Goal: Task Accomplishment & Management: Use online tool/utility

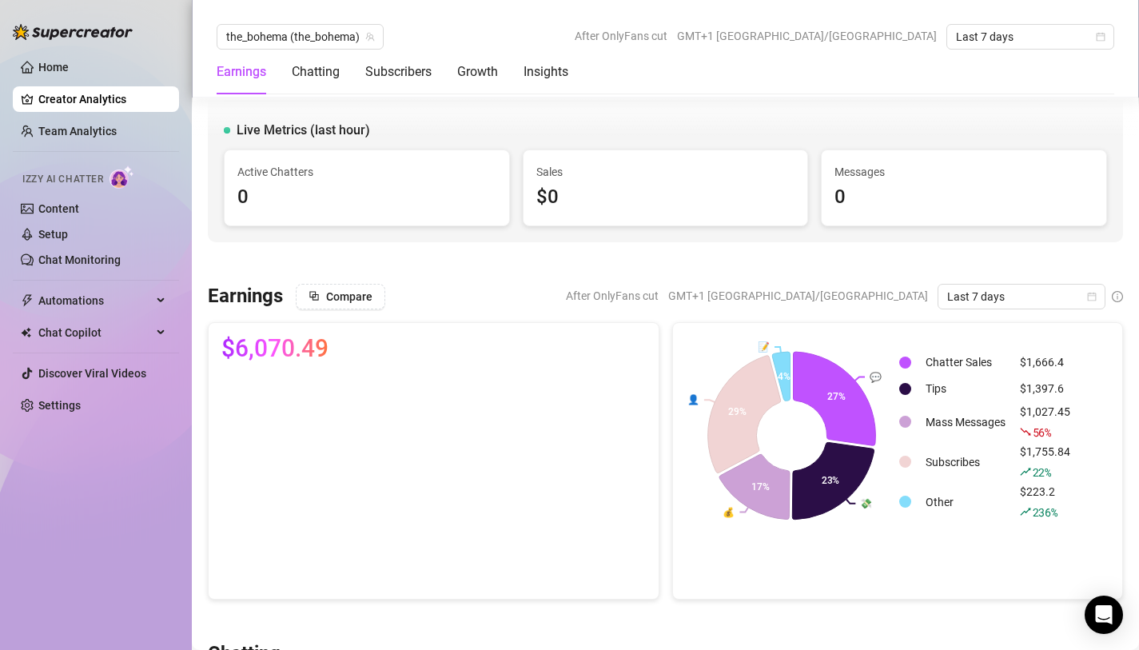
scroll to position [1914, 0]
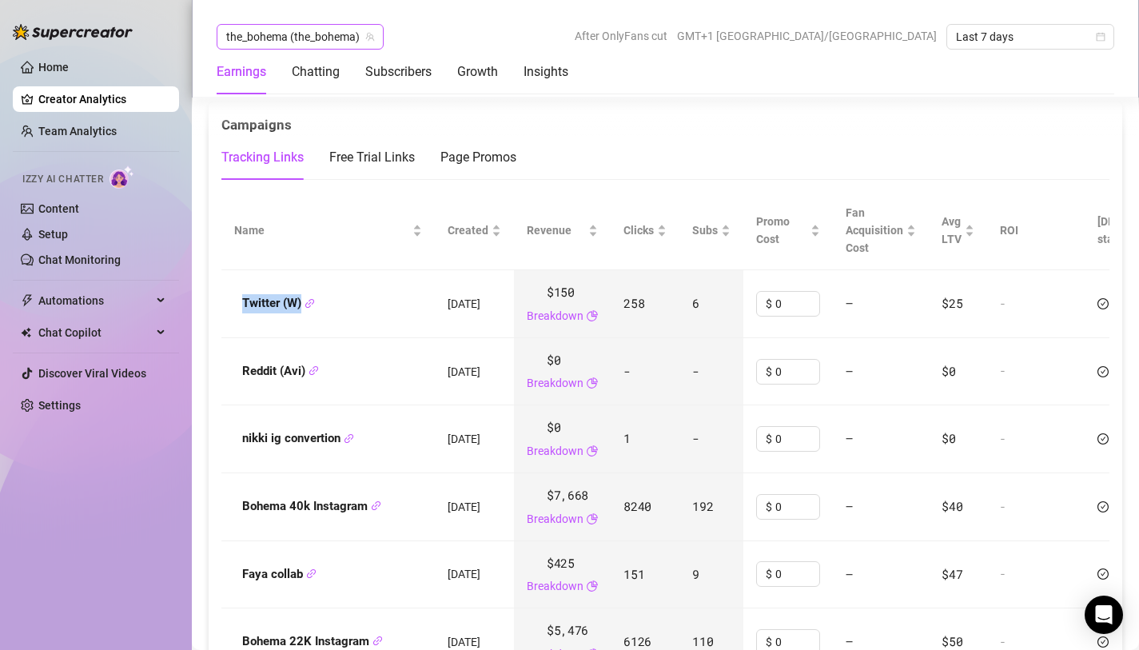
click at [360, 34] on span "the_bohema (the_bohema)" at bounding box center [300, 37] width 148 height 24
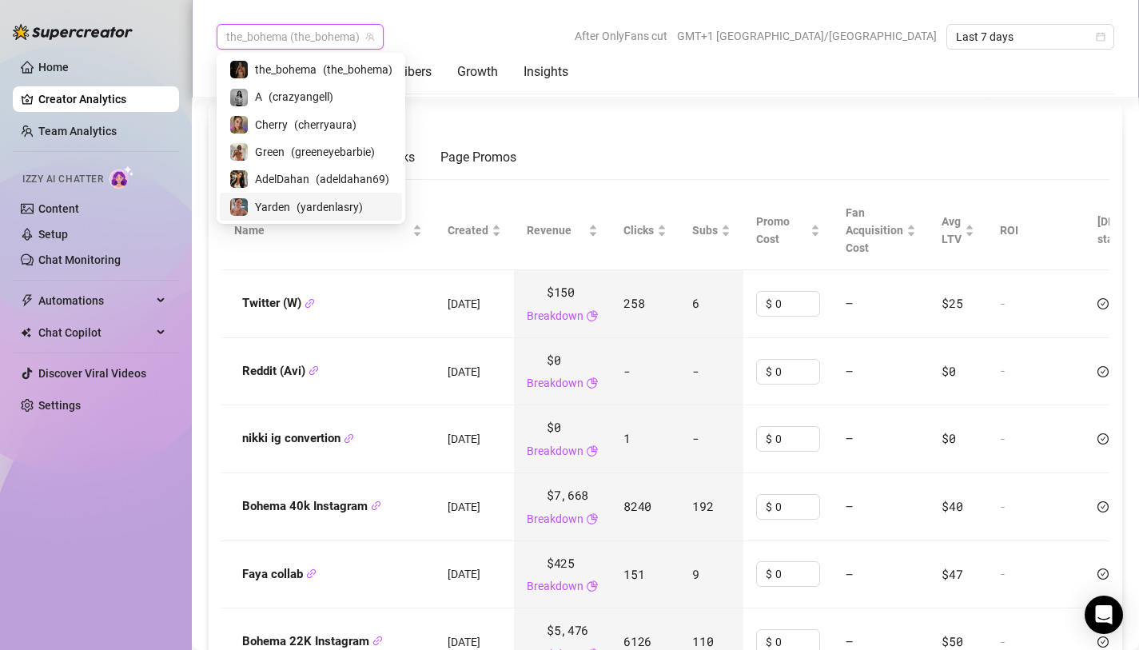
click at [304, 200] on span "( yardenlasry )" at bounding box center [329, 207] width 66 height 18
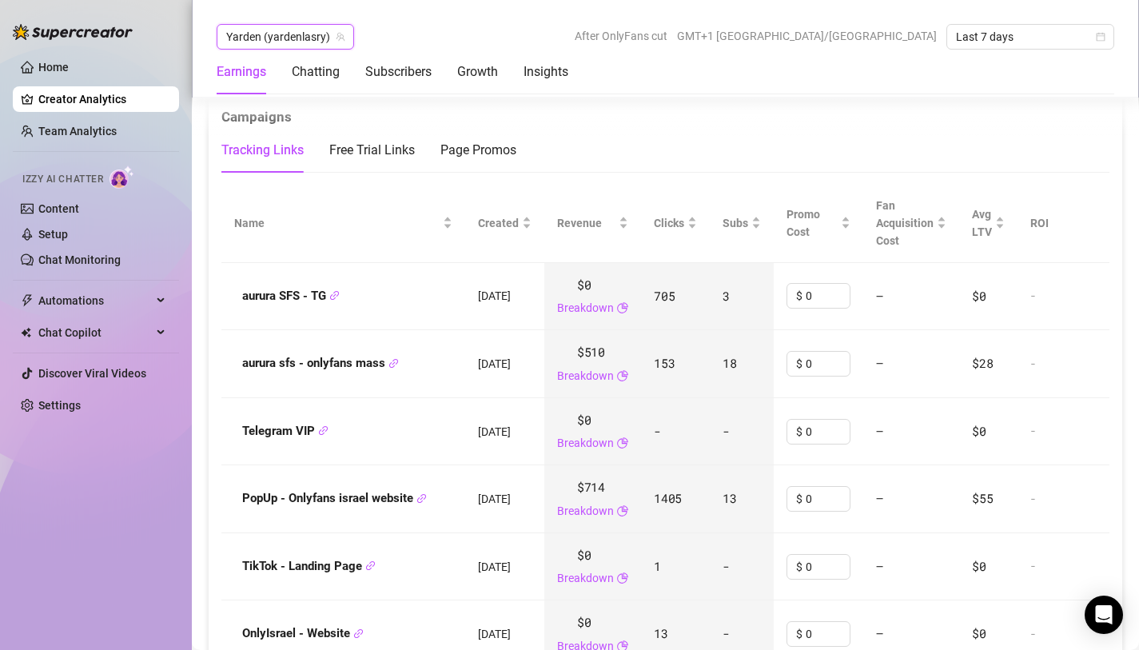
scroll to position [1855, 0]
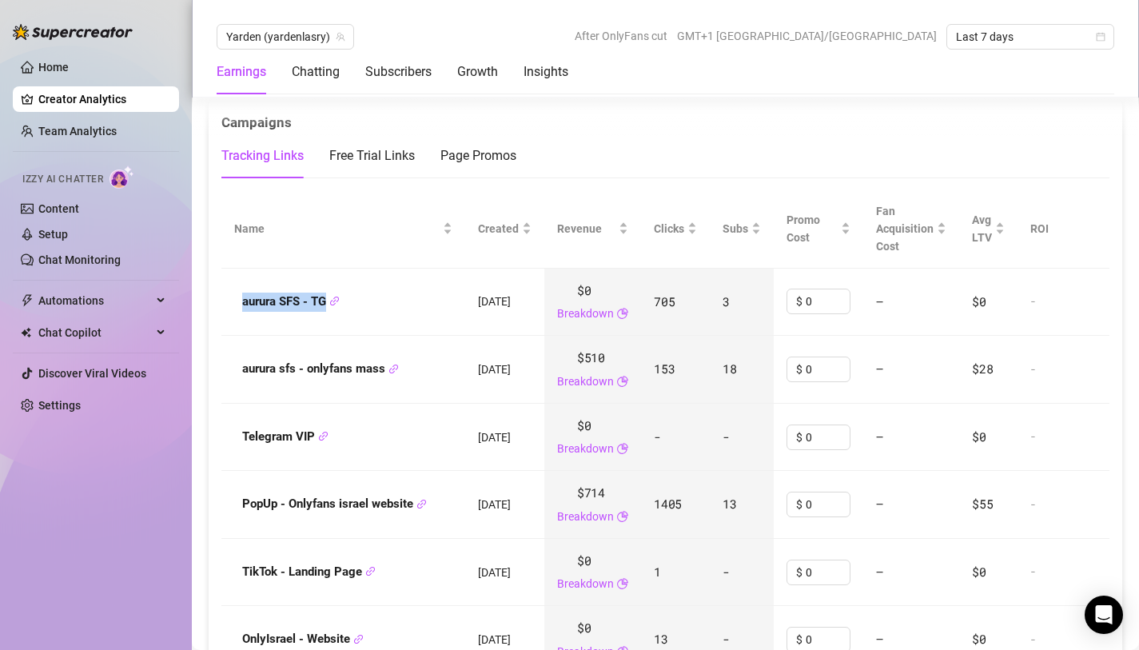
drag, startPoint x: 239, startPoint y: 304, endPoint x: 325, endPoint y: 313, distance: 86.8
click at [325, 312] on div "aurura SFS - TG" at bounding box center [343, 301] width 218 height 19
copy strong "aurura SFS - TG"
drag, startPoint x: 235, startPoint y: 368, endPoint x: 387, endPoint y: 372, distance: 151.9
click at [387, 372] on div "aurura sfs - onlyfans mass" at bounding box center [343, 369] width 218 height 19
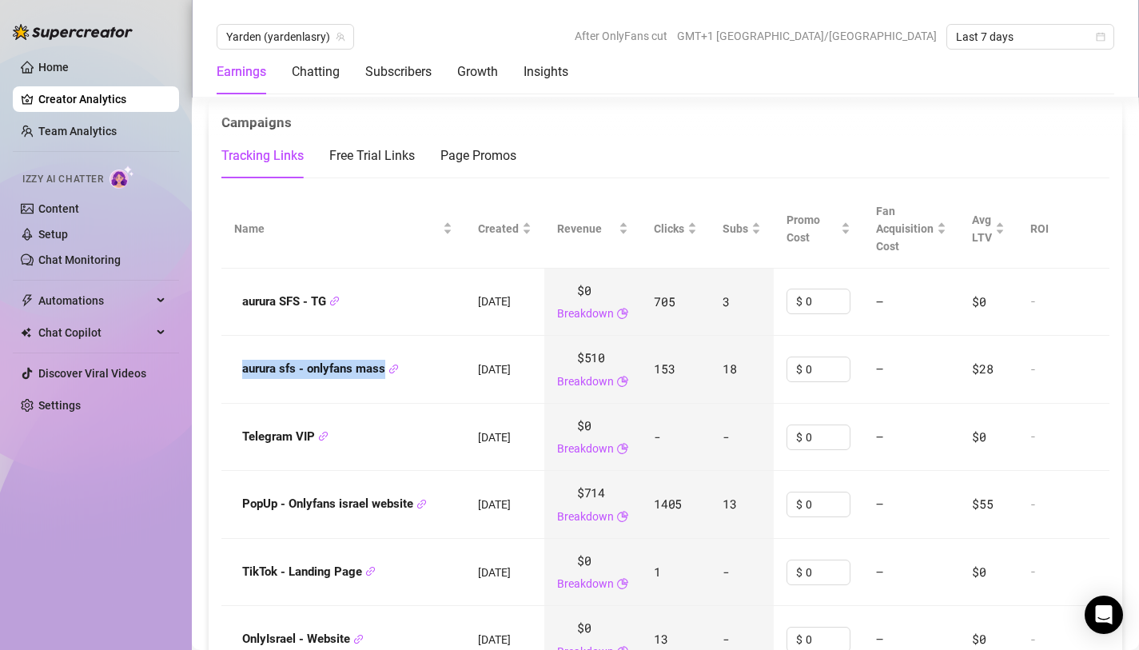
copy strong "aurura sfs - onlyfans mass"
drag, startPoint x: 240, startPoint y: 440, endPoint x: 315, endPoint y: 442, distance: 75.1
click at [315, 442] on div "Telegram VIP" at bounding box center [343, 436] width 218 height 19
copy strong "Telegram VIP"
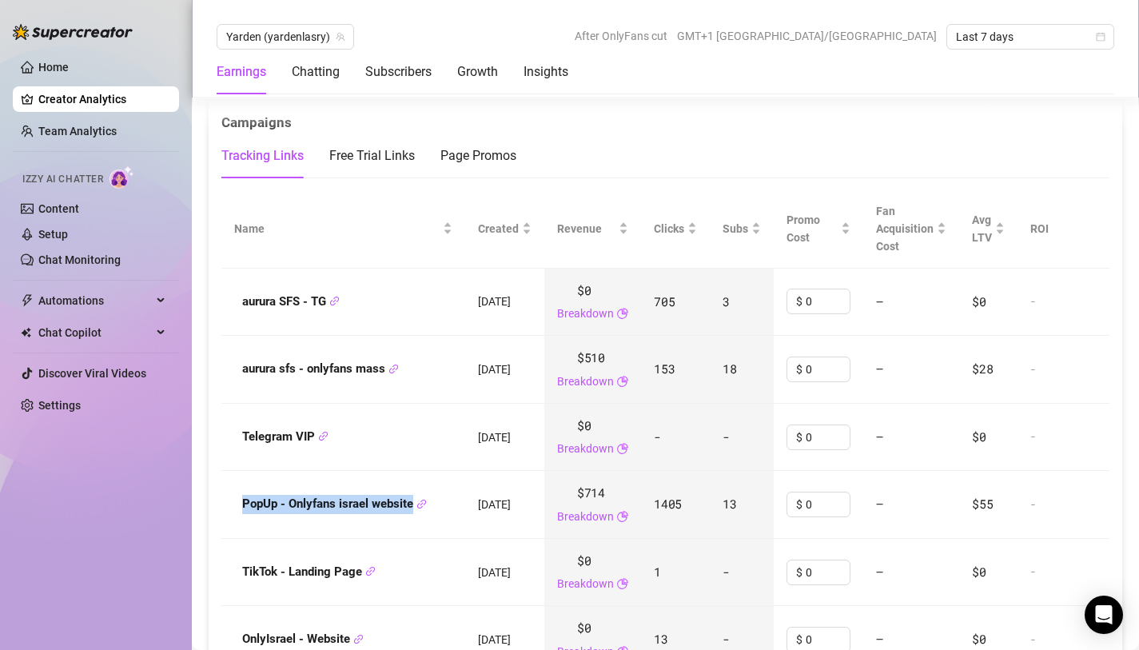
drag, startPoint x: 238, startPoint y: 507, endPoint x: 407, endPoint y: 516, distance: 168.9
click at [407, 514] on div "PopUp - Onlyfans israel website" at bounding box center [343, 504] width 218 height 19
copy strong "PopUp - Onlyfans israel websit"
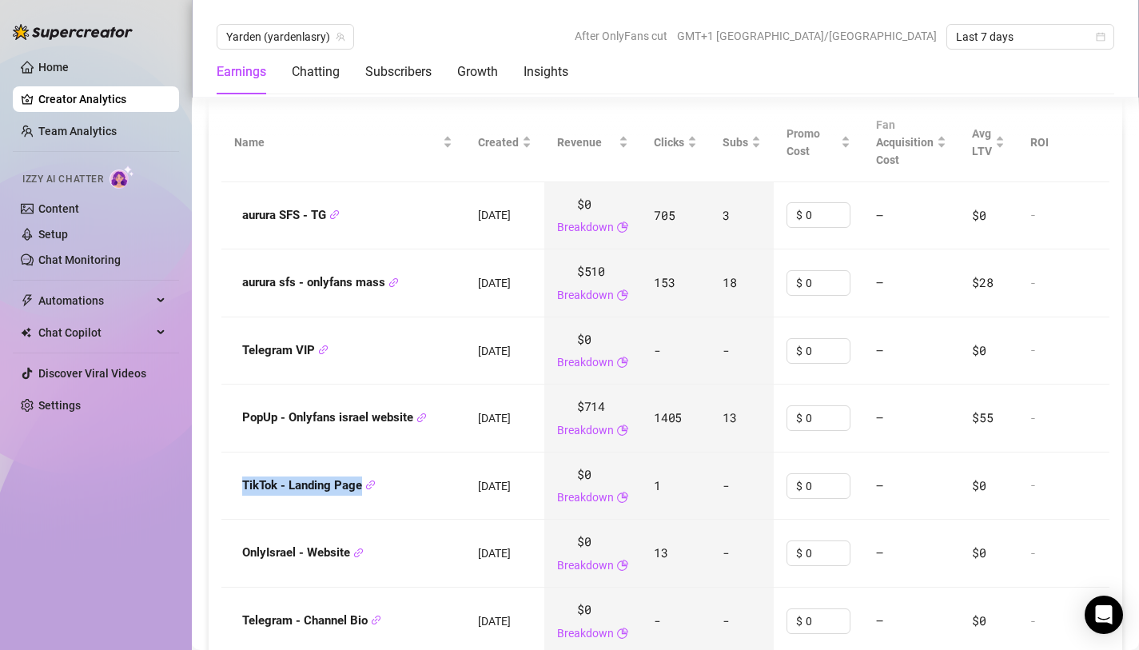
drag, startPoint x: 240, startPoint y: 487, endPoint x: 360, endPoint y: 487, distance: 119.9
click at [360, 487] on div "TikTok - Landing Page" at bounding box center [343, 485] width 218 height 19
copy strong "TikTok - Landing Page"
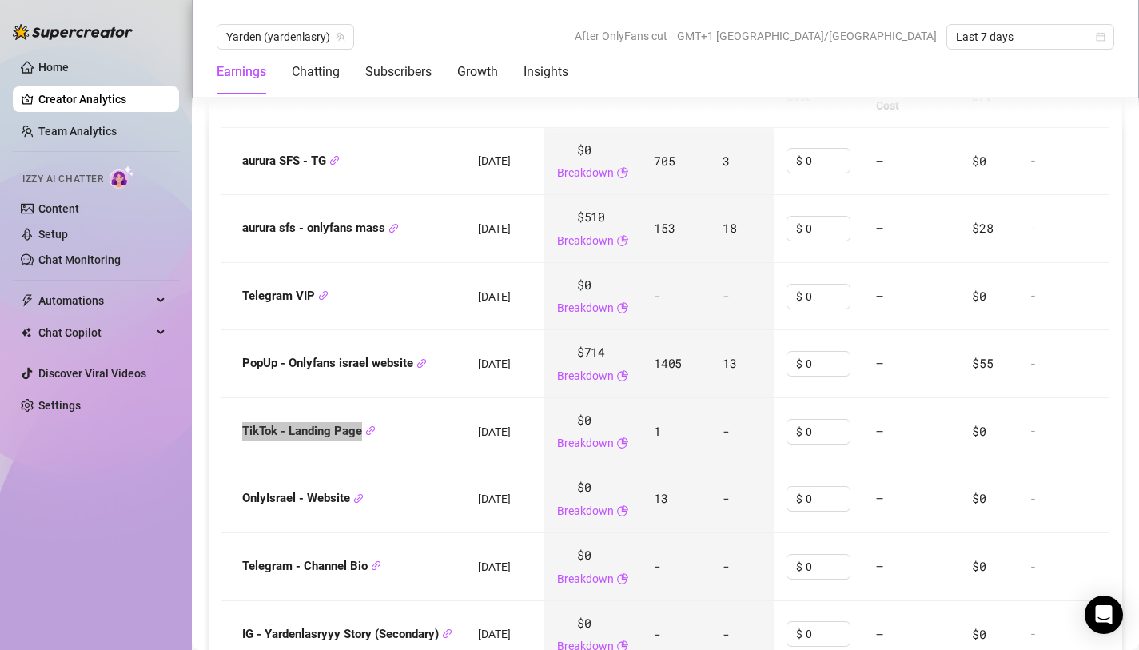
scroll to position [2019, 0]
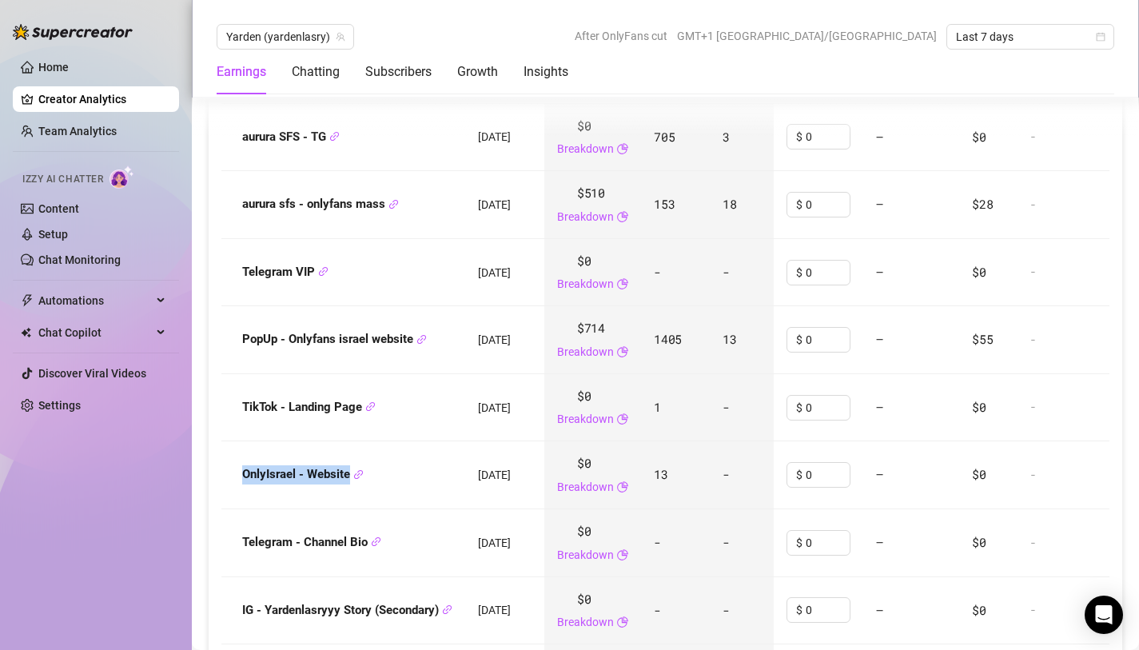
drag, startPoint x: 237, startPoint y: 475, endPoint x: 349, endPoint y: 477, distance: 111.9
click at [350, 477] on div "OnlyIsrael - Website" at bounding box center [343, 474] width 218 height 19
copy strong "OnlyIsrael - Website"
drag, startPoint x: 238, startPoint y: 546, endPoint x: 366, endPoint y: 546, distance: 127.8
click at [366, 546] on div "Telegram - Channel Bio" at bounding box center [343, 542] width 218 height 19
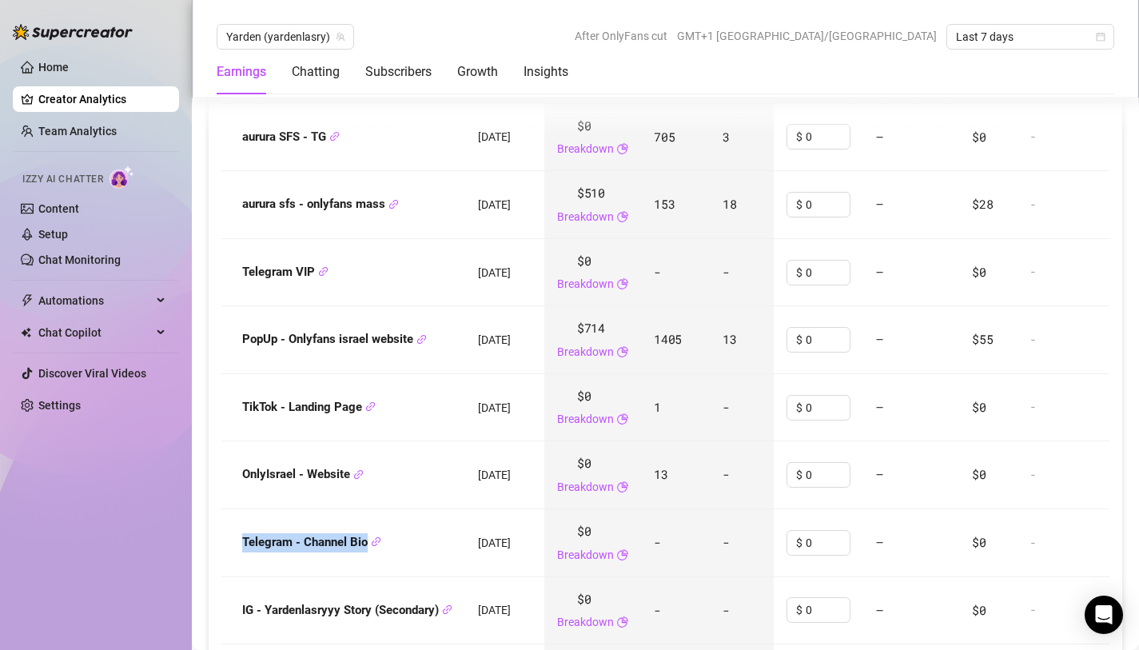
copy strong "Telegram - Channel Bio"
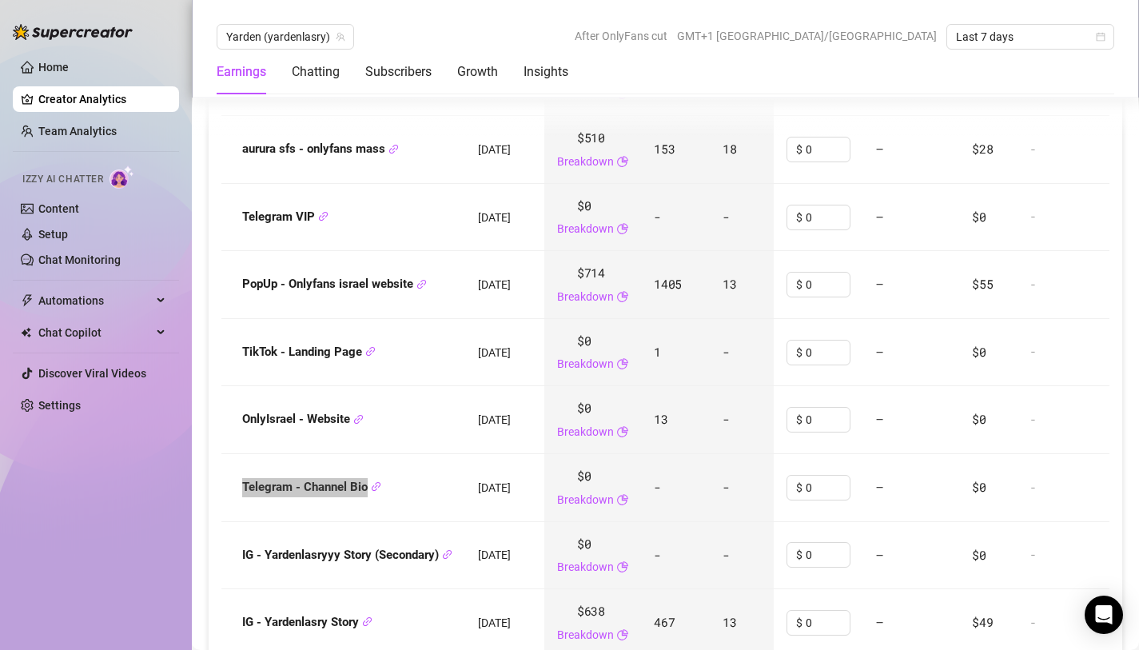
scroll to position [2090, 0]
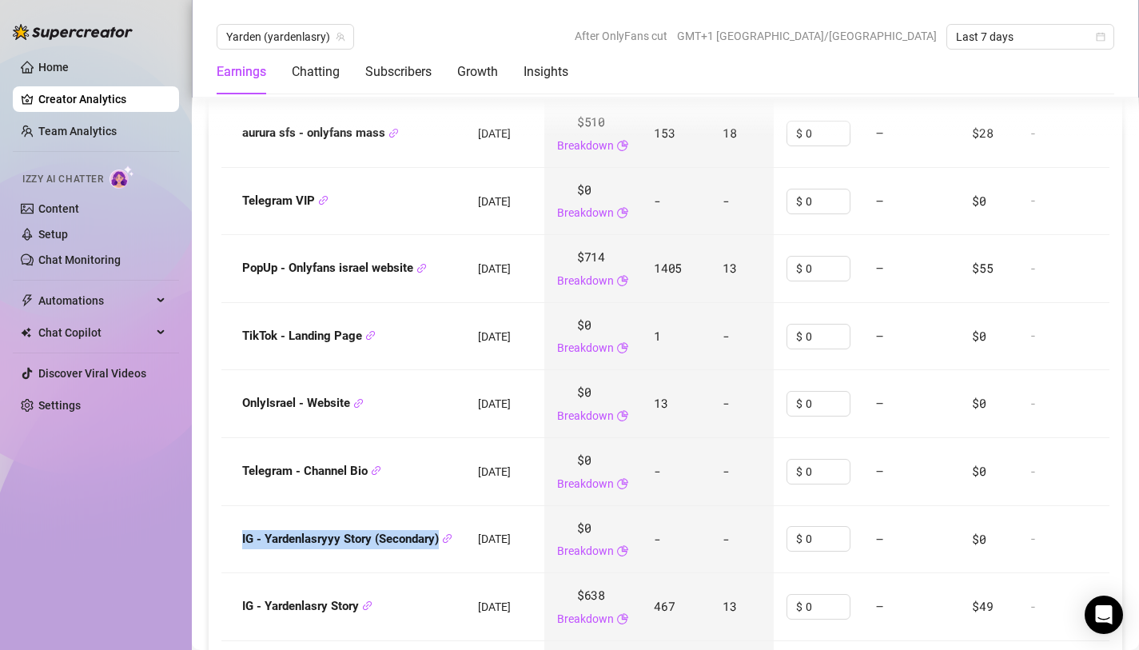
drag, startPoint x: 231, startPoint y: 543, endPoint x: 418, endPoint y: 551, distance: 187.1
click at [418, 551] on td "IG - Yardenlasryyy Story (Secondary)" at bounding box center [343, 540] width 244 height 68
click at [420, 546] on strong "IG - Yardenlasryyy Story (Secondary)" at bounding box center [347, 538] width 210 height 14
drag, startPoint x: 223, startPoint y: 539, endPoint x: 439, endPoint y: 543, distance: 216.6
click at [439, 543] on td "IG - Yardenlasryyy Story (Secondary)" at bounding box center [343, 540] width 244 height 68
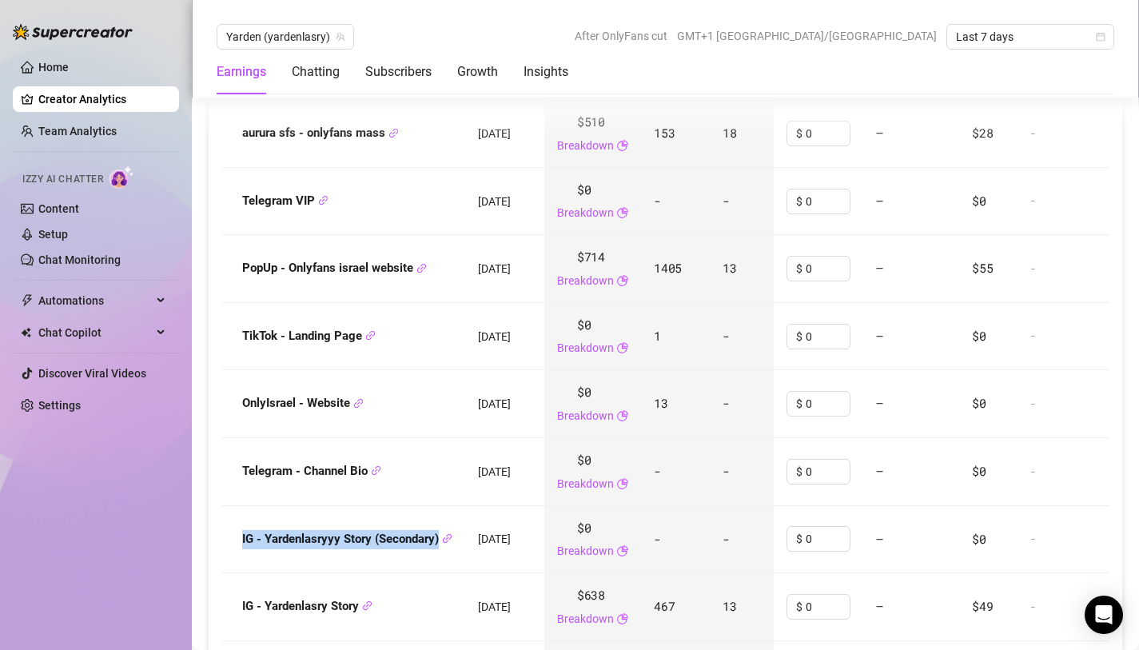
copy strong "IG - Yardenlasryyy Story (Secondary)"
click at [408, 539] on strong "IG - Yardenlasryyy Story (Secondary)" at bounding box center [347, 538] width 210 height 14
drag, startPoint x: 241, startPoint y: 541, endPoint x: 439, endPoint y: 543, distance: 199.0
click at [439, 543] on div "IG - Yardenlasryyy Story (Secondary)" at bounding box center [343, 539] width 218 height 19
copy strong "IG - Yardenlasryyy Story (Secondary)"
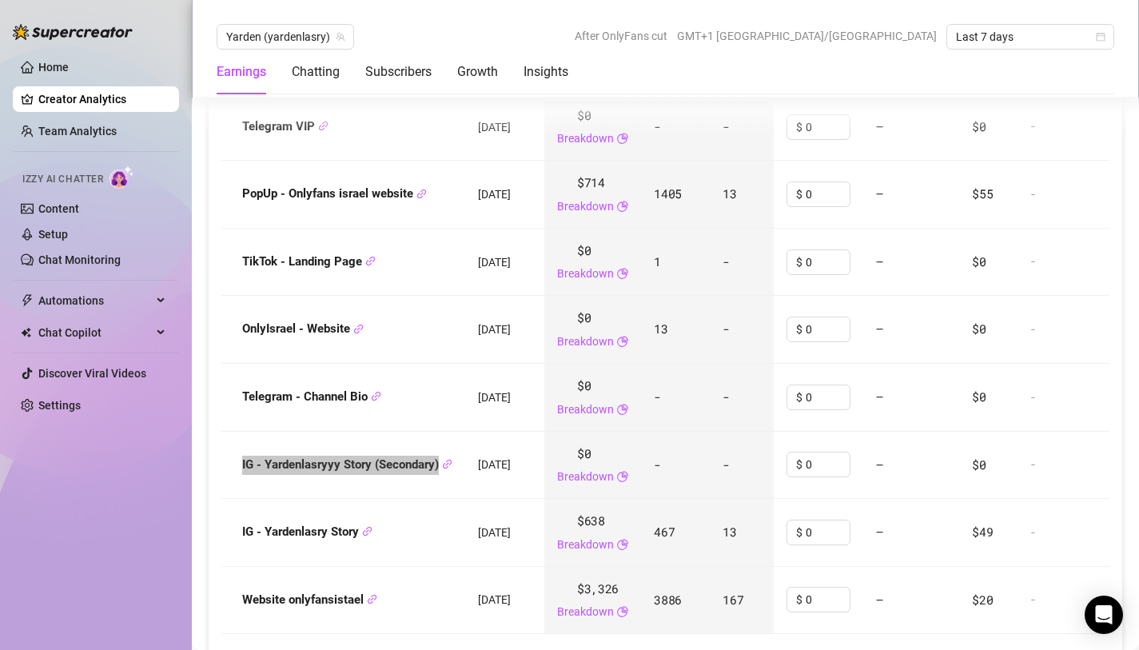
scroll to position [2171, 0]
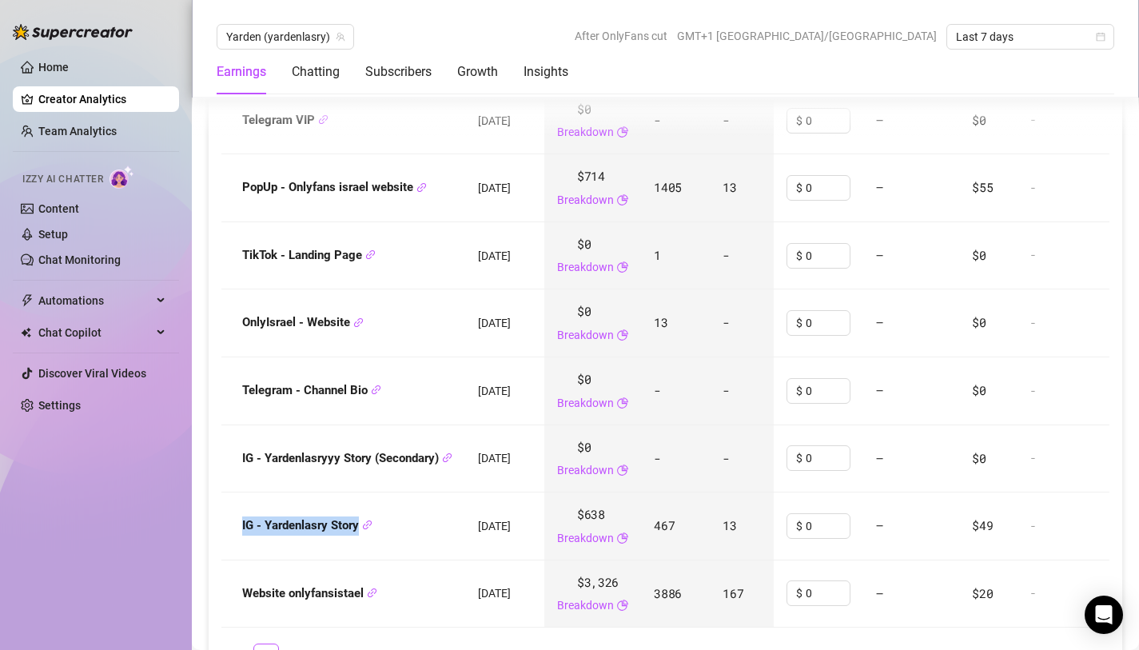
drag, startPoint x: 237, startPoint y: 528, endPoint x: 358, endPoint y: 530, distance: 121.5
click at [358, 530] on div "IG - Yardenlasry Story" at bounding box center [343, 525] width 218 height 19
copy strong "IG - Yardenlasry Story"
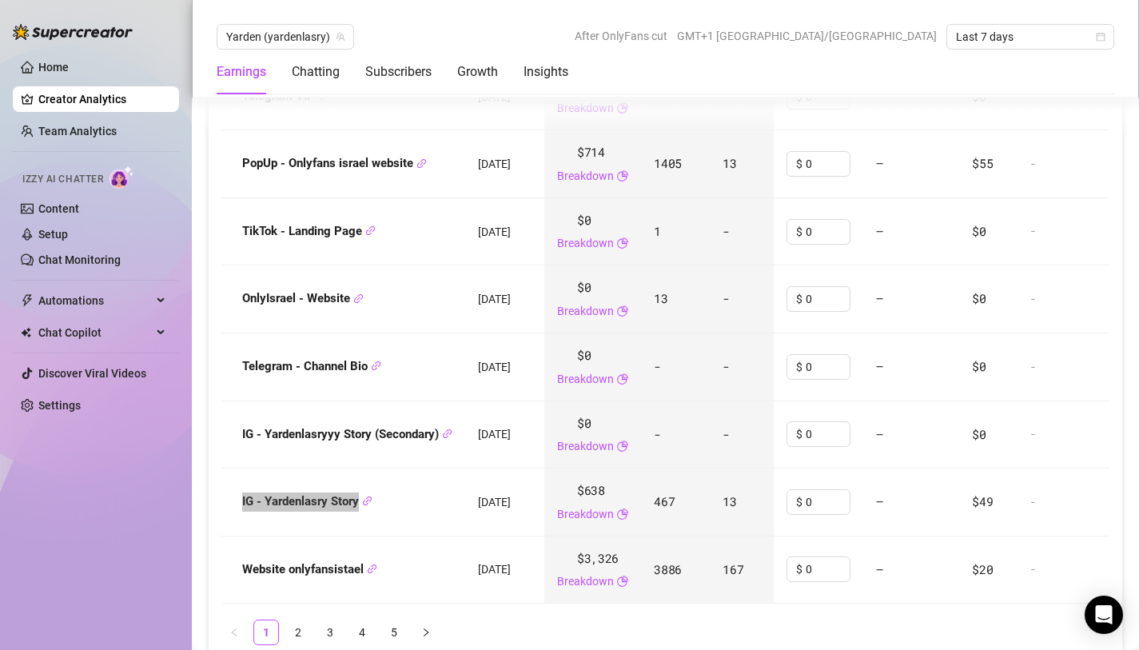
scroll to position [2212, 0]
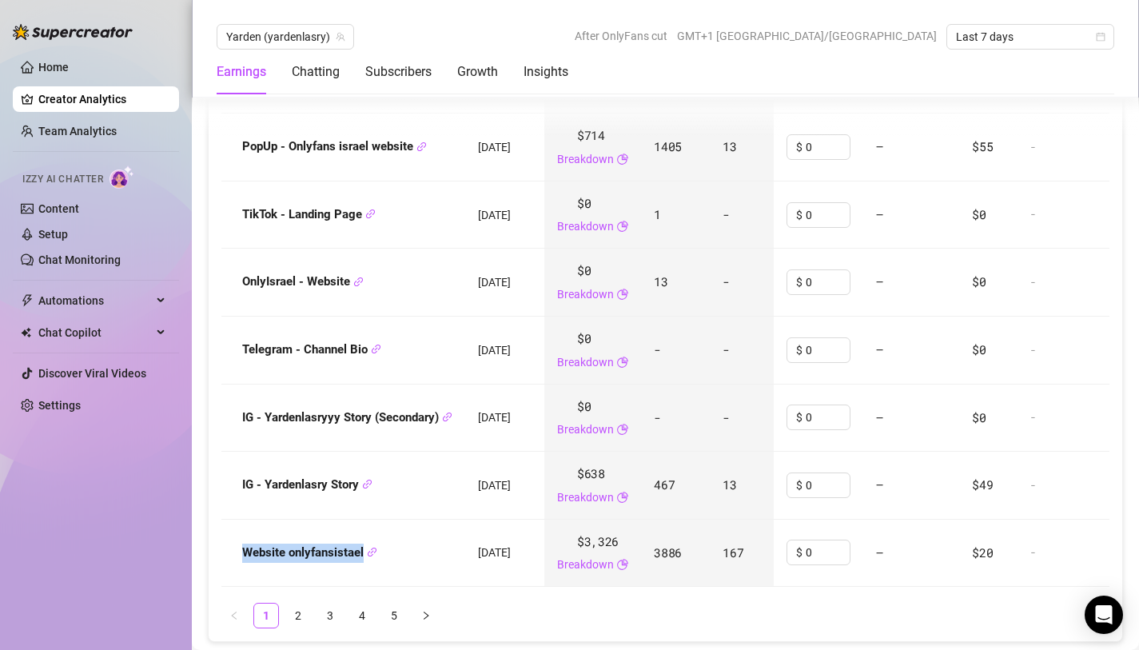
drag, startPoint x: 245, startPoint y: 555, endPoint x: 364, endPoint y: 559, distance: 119.1
click at [364, 559] on strong "Website onlyfansistael" at bounding box center [309, 552] width 135 height 14
drag, startPoint x: 694, startPoint y: 563, endPoint x: 665, endPoint y: 558, distance: 29.2
click at [665, 558] on td "3886" at bounding box center [675, 553] width 69 height 68
drag, startPoint x: 665, startPoint y: 558, endPoint x: 695, endPoint y: 560, distance: 30.5
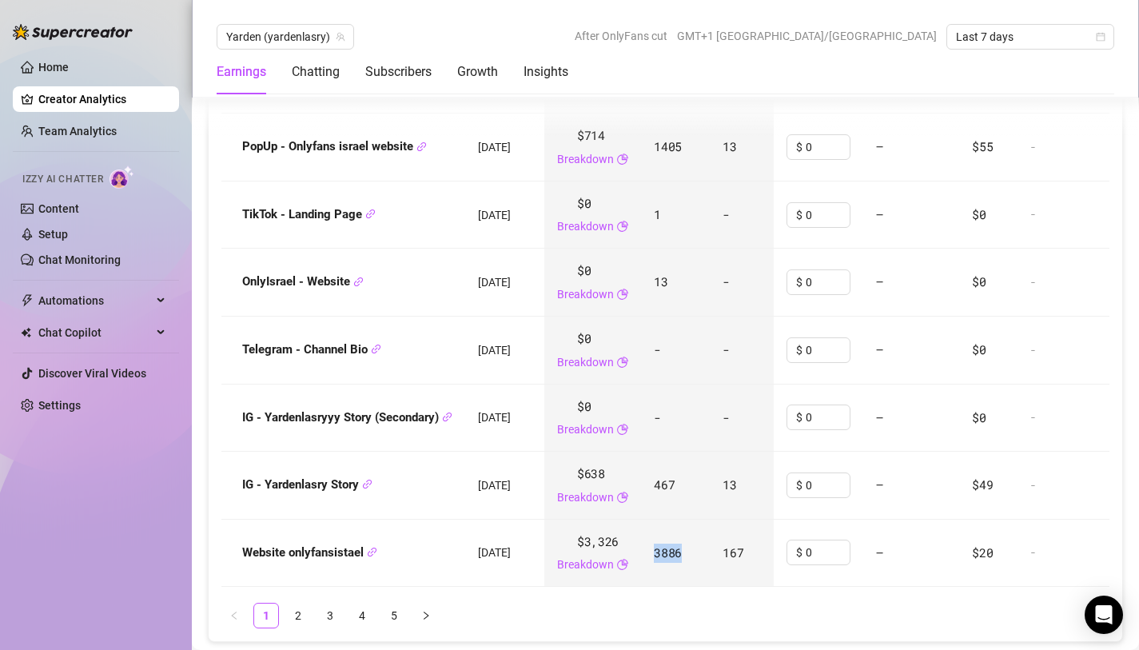
click at [695, 560] on td "3886" at bounding box center [675, 553] width 69 height 68
click at [294, 617] on link "2" at bounding box center [298, 615] width 24 height 24
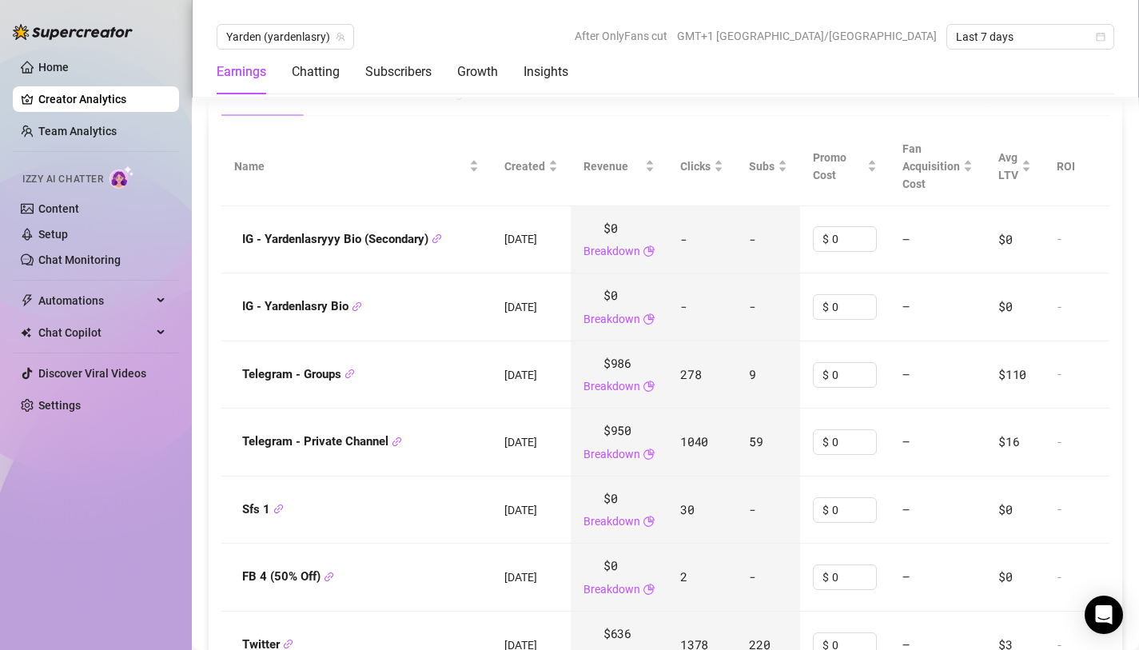
scroll to position [1914, 0]
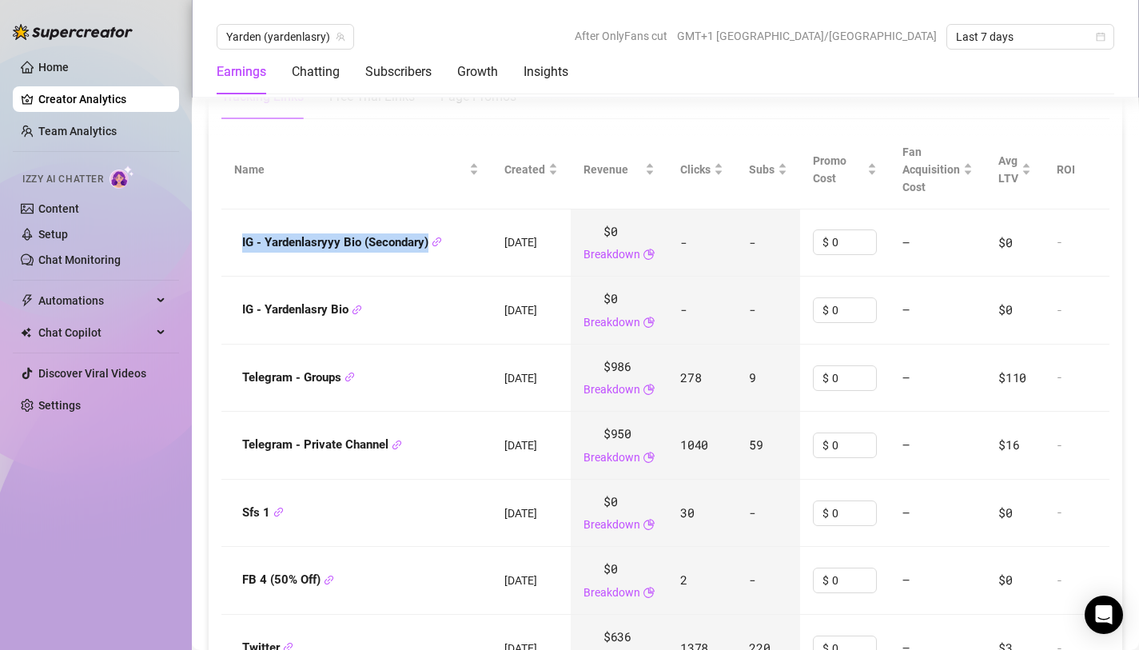
drag, startPoint x: 243, startPoint y: 241, endPoint x: 424, endPoint y: 256, distance: 181.2
click at [424, 256] on td "IG - Yardenlasryyy Bio (Secondary)" at bounding box center [356, 243] width 270 height 68
drag, startPoint x: 237, startPoint y: 312, endPoint x: 352, endPoint y: 314, distance: 115.9
click at [352, 314] on div "IG - Yardenlasry Bio" at bounding box center [356, 309] width 245 height 19
click at [342, 424] on td "Telegram - Private Channel" at bounding box center [356, 446] width 270 height 68
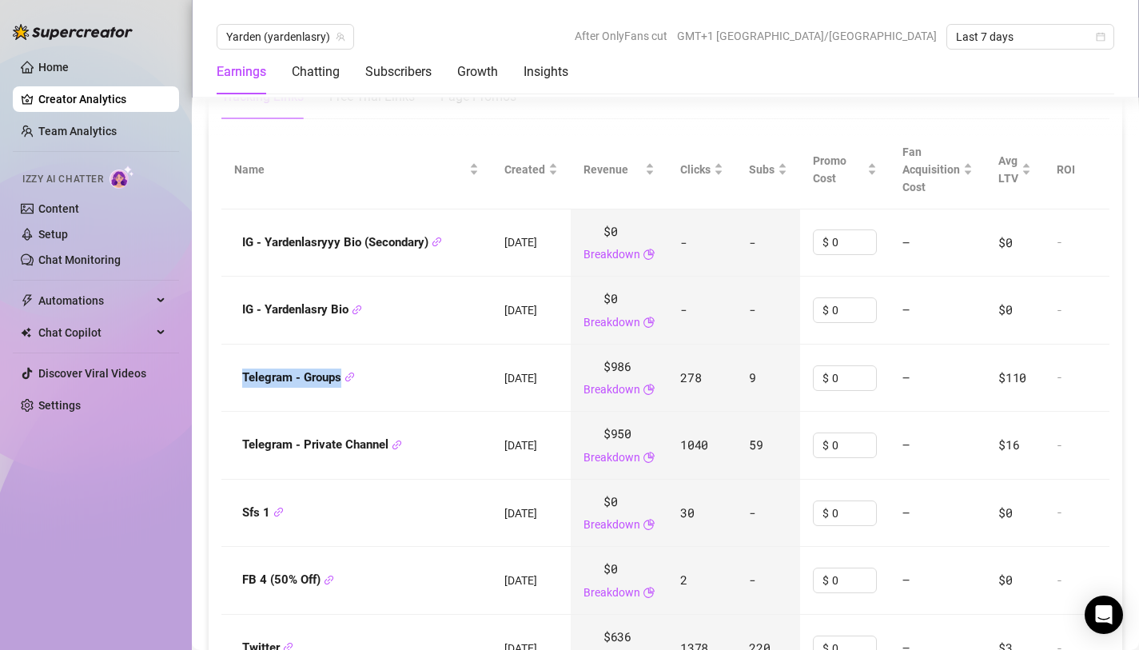
drag, startPoint x: 238, startPoint y: 382, endPoint x: 340, endPoint y: 388, distance: 102.5
click at [340, 388] on div "Telegram - Groups" at bounding box center [356, 377] width 245 height 19
drag, startPoint x: 242, startPoint y: 451, endPoint x: 387, endPoint y: 455, distance: 144.7
click at [388, 455] on span "Telegram - Private Channel" at bounding box center [322, 444] width 160 height 19
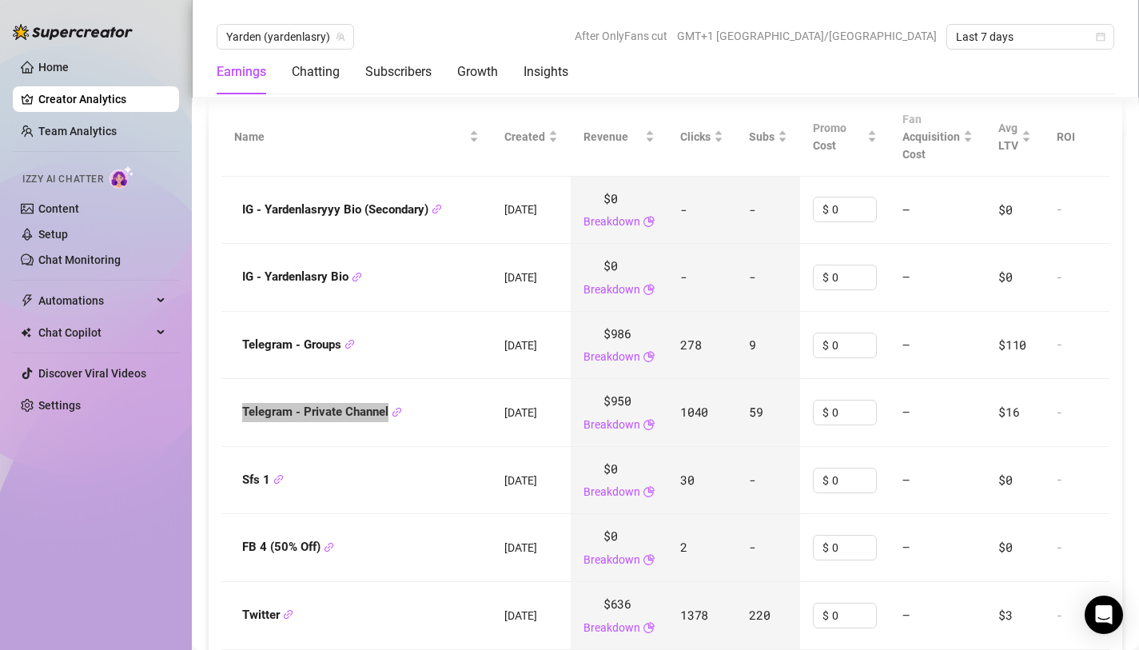
scroll to position [1955, 0]
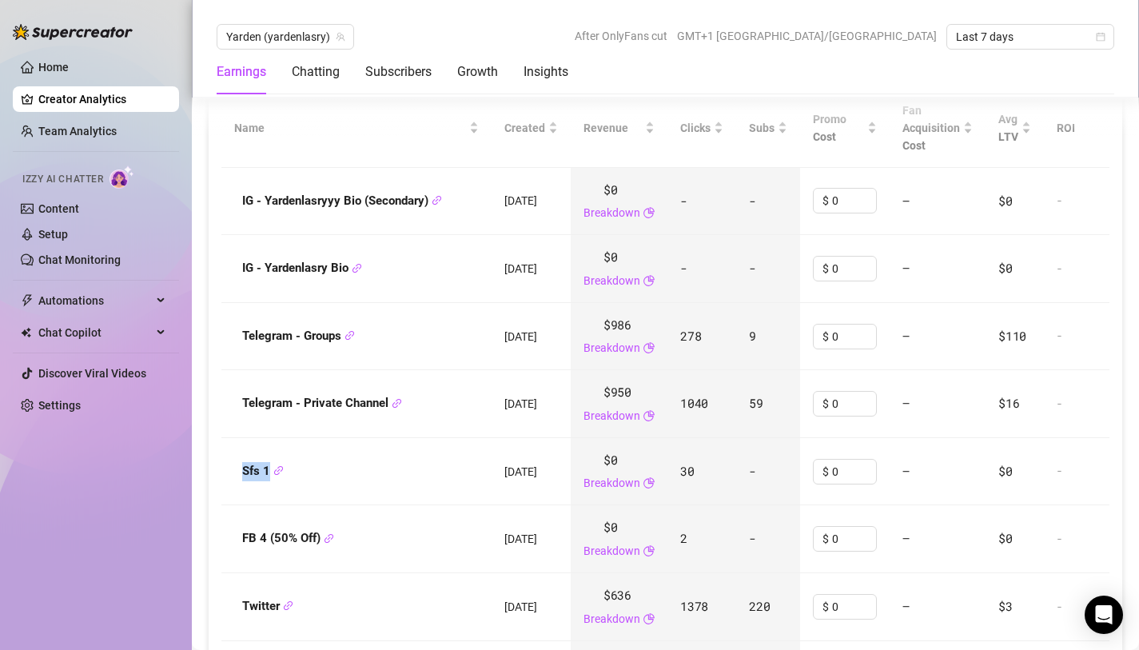
drag, startPoint x: 239, startPoint y: 477, endPoint x: 269, endPoint y: 477, distance: 30.4
click at [269, 477] on div "Sfs 1" at bounding box center [356, 471] width 245 height 19
click at [321, 39] on span "Yarden (yardenlasry)" at bounding box center [285, 37] width 118 height 24
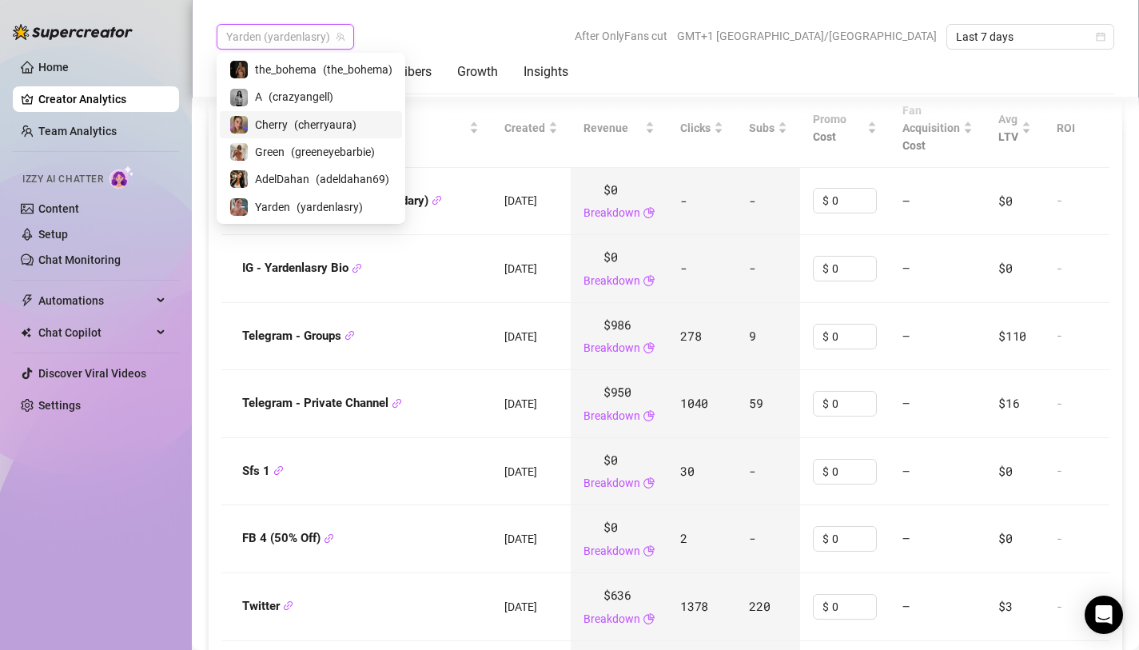
click at [304, 129] on span "( cherryaura )" at bounding box center [325, 125] width 62 height 18
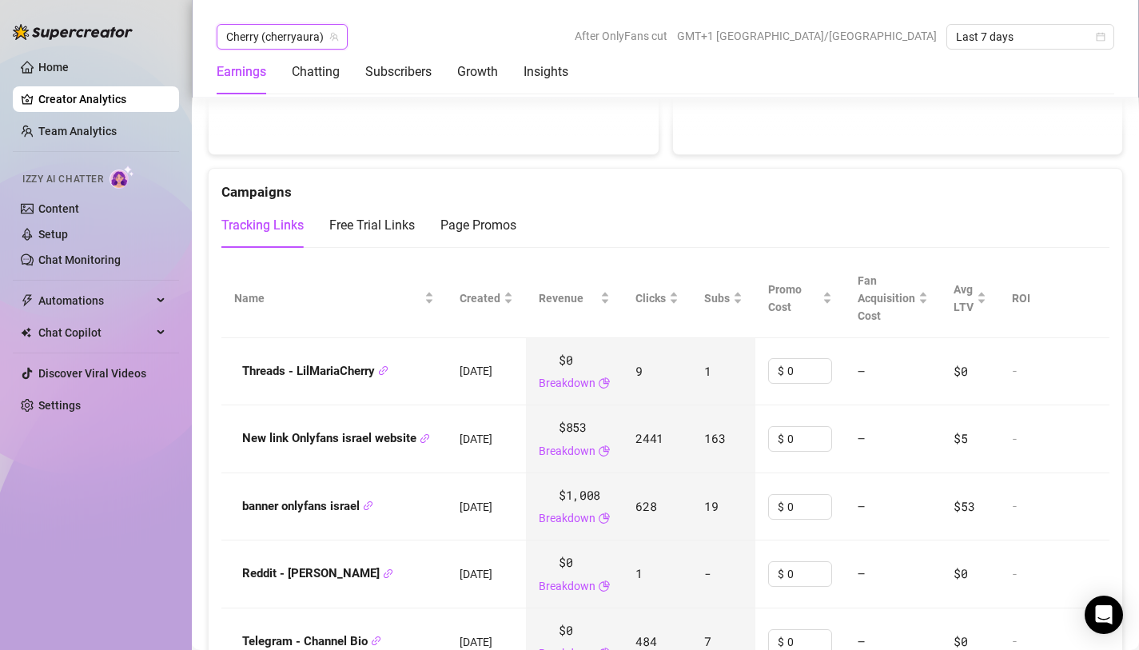
scroll to position [1880, 0]
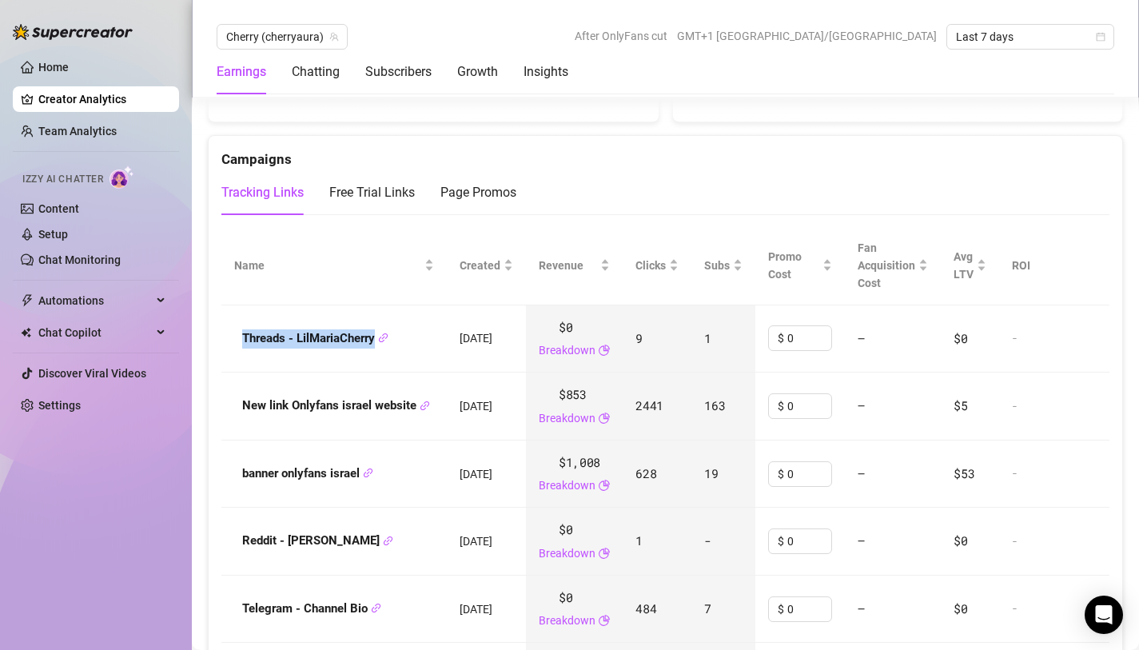
drag, startPoint x: 242, startPoint y: 343, endPoint x: 352, endPoint y: 355, distance: 110.1
click at [352, 355] on td "Threads - LilMariaCherry" at bounding box center [333, 339] width 225 height 68
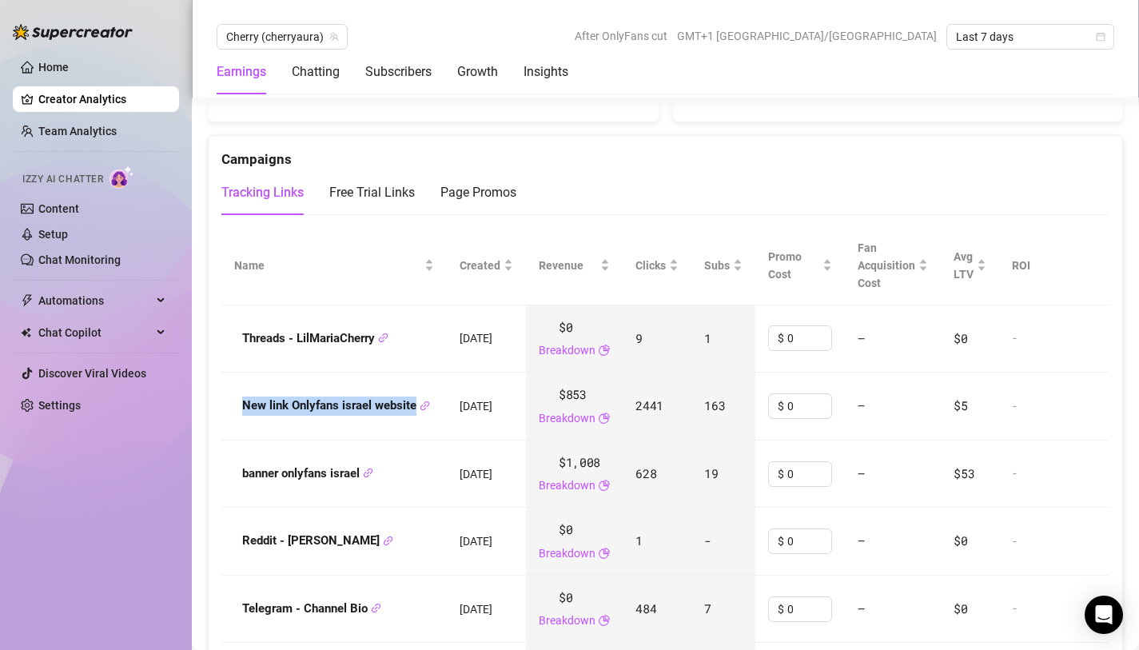
drag, startPoint x: 235, startPoint y: 406, endPoint x: 393, endPoint y: 420, distance: 158.8
click at [393, 420] on td "New link Onlyfans israel website" at bounding box center [333, 406] width 225 height 68
drag, startPoint x: 674, startPoint y: 410, endPoint x: 635, endPoint y: 412, distance: 39.2
click at [635, 412] on td "2441" at bounding box center [656, 406] width 69 height 68
drag, startPoint x: 240, startPoint y: 477, endPoint x: 361, endPoint y: 479, distance: 121.5
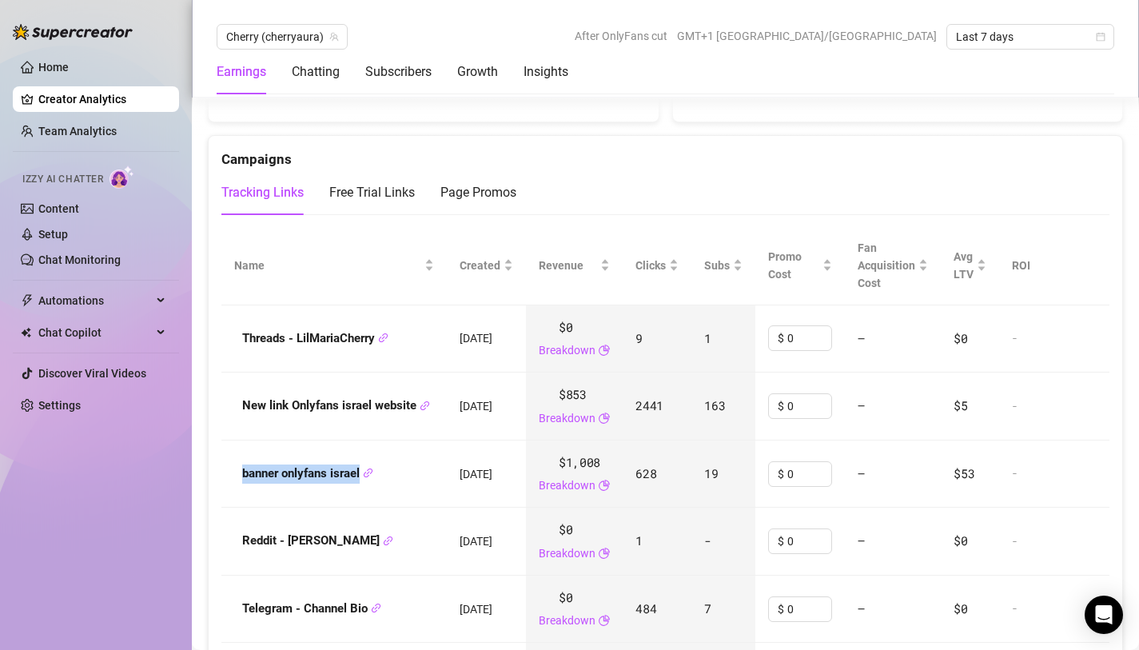
click at [361, 479] on div "banner onlyfans israel" at bounding box center [334, 473] width 200 height 19
drag, startPoint x: 231, startPoint y: 547, endPoint x: 318, endPoint y: 547, distance: 87.1
click at [318, 547] on td "Reddit - [PERSON_NAME]" at bounding box center [333, 541] width 225 height 68
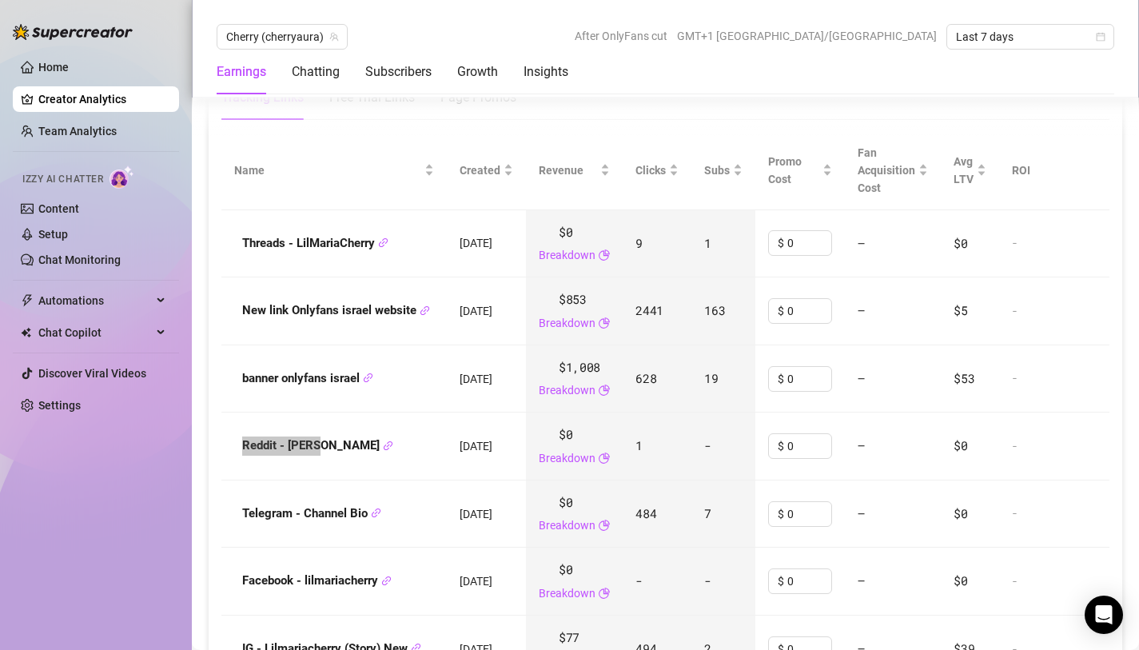
scroll to position [2002, 0]
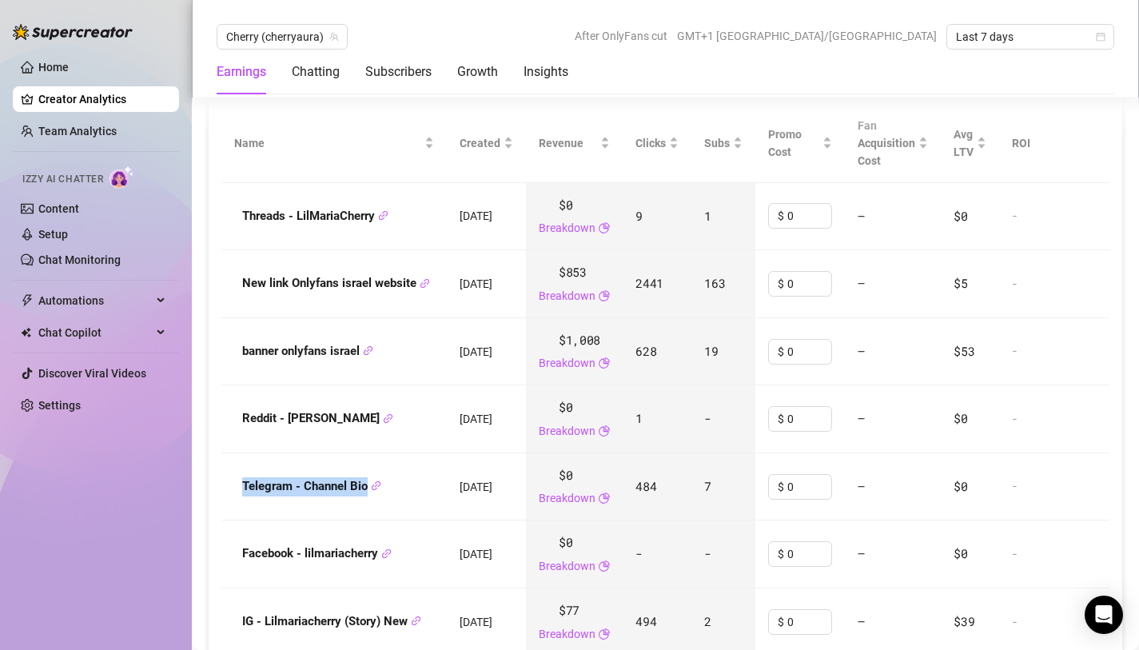
drag, startPoint x: 229, startPoint y: 490, endPoint x: 368, endPoint y: 489, distance: 139.0
click at [368, 489] on td "Telegram - Channel Bio" at bounding box center [333, 487] width 225 height 68
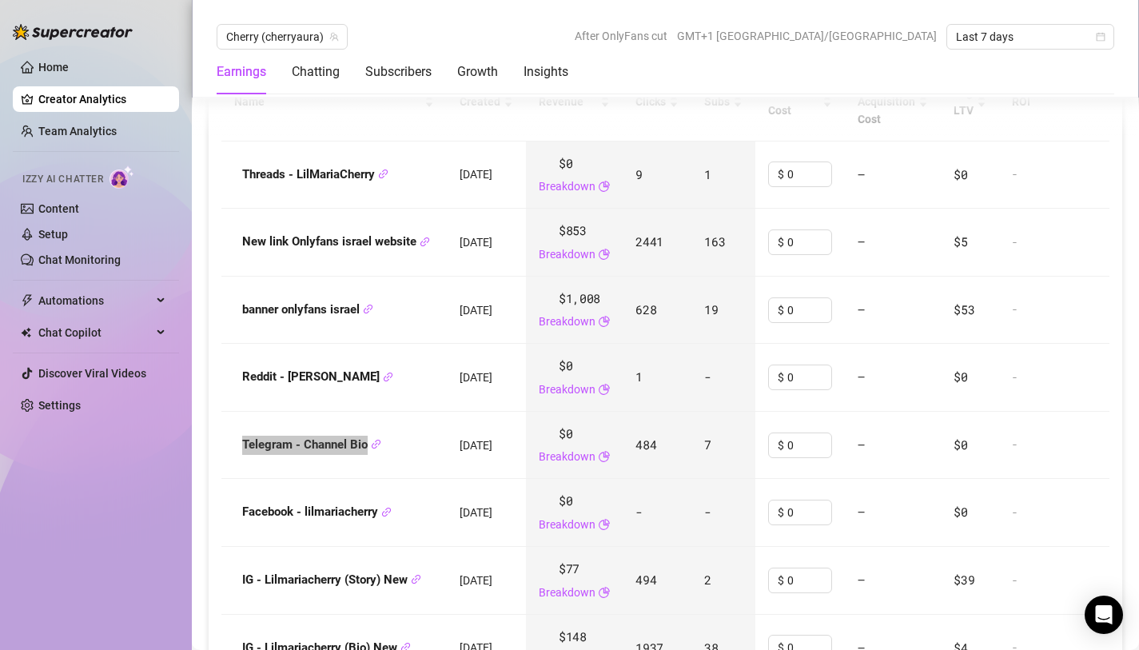
scroll to position [2049, 0]
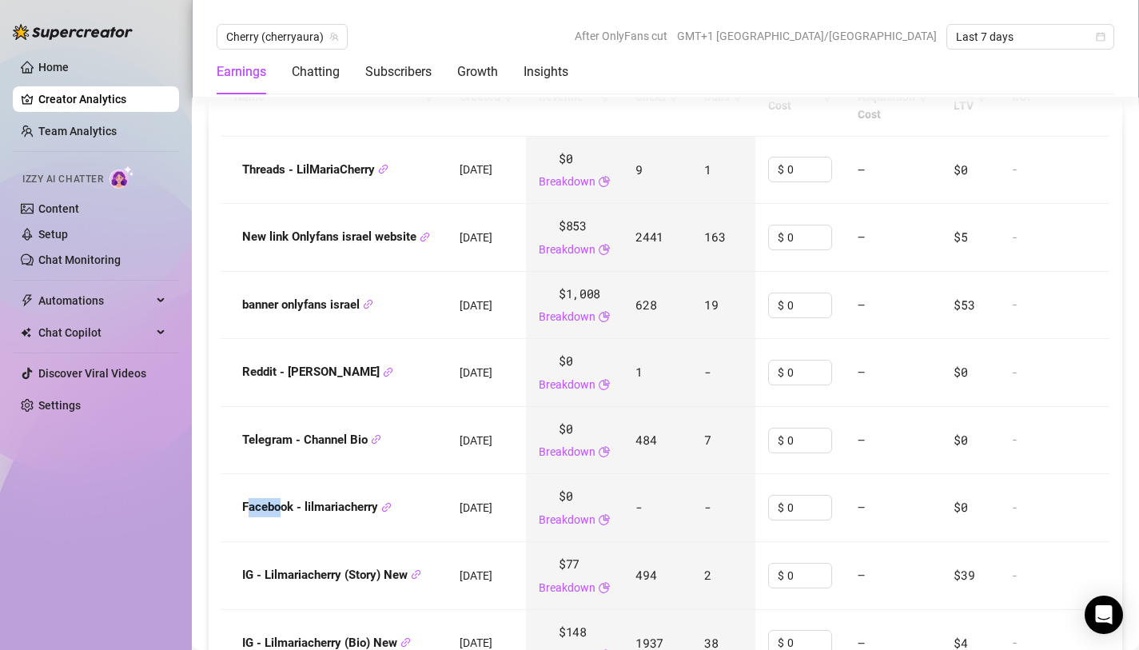
drag, startPoint x: 249, startPoint y: 516, endPoint x: 279, endPoint y: 515, distance: 29.6
click at [280, 514] on strong "Facebook - lilmariacherry" at bounding box center [316, 506] width 149 height 14
click at [231, 514] on td "Facebook - lilmariacherry" at bounding box center [333, 508] width 225 height 68
drag, startPoint x: 236, startPoint y: 514, endPoint x: 379, endPoint y: 513, distance: 143.0
click at [379, 513] on div "Facebook - lilmariacherry" at bounding box center [334, 507] width 200 height 19
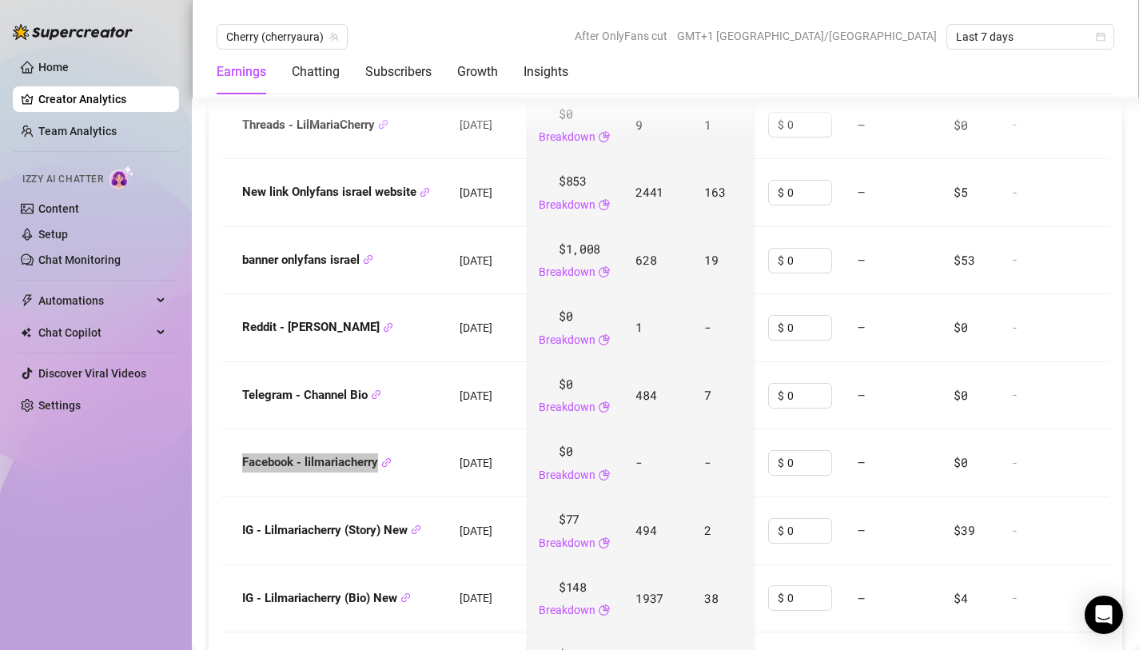
scroll to position [2095, 0]
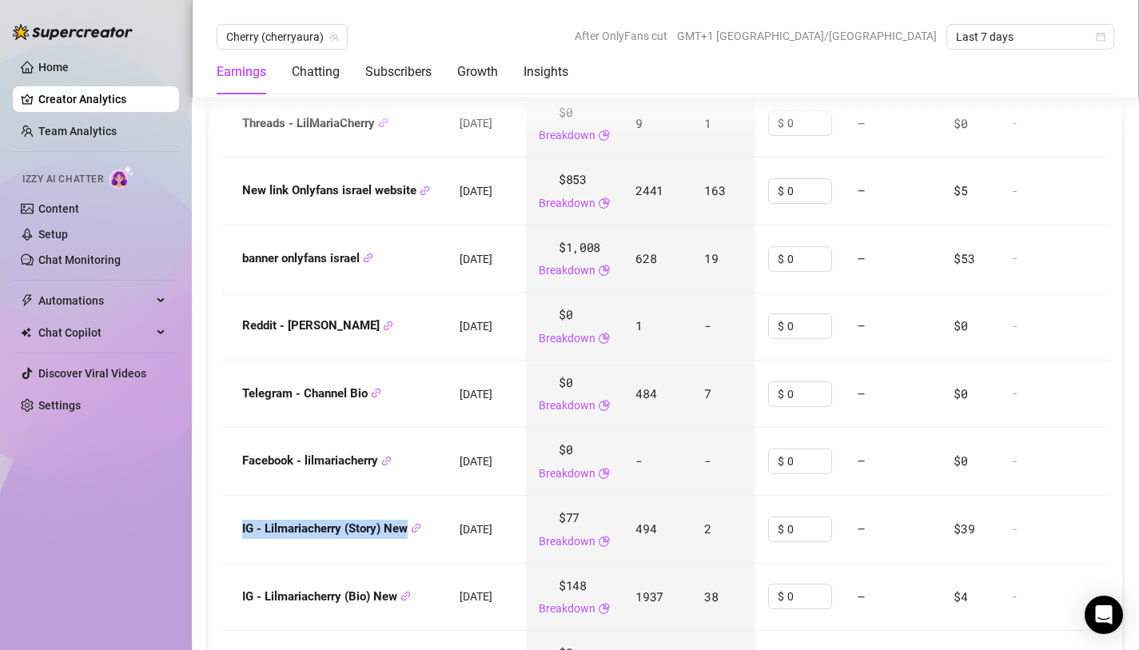
drag, startPoint x: 230, startPoint y: 530, endPoint x: 407, endPoint y: 534, distance: 176.6
click at [407, 534] on td "IG - Lilmariacherry (Story) New" at bounding box center [333, 529] width 225 height 68
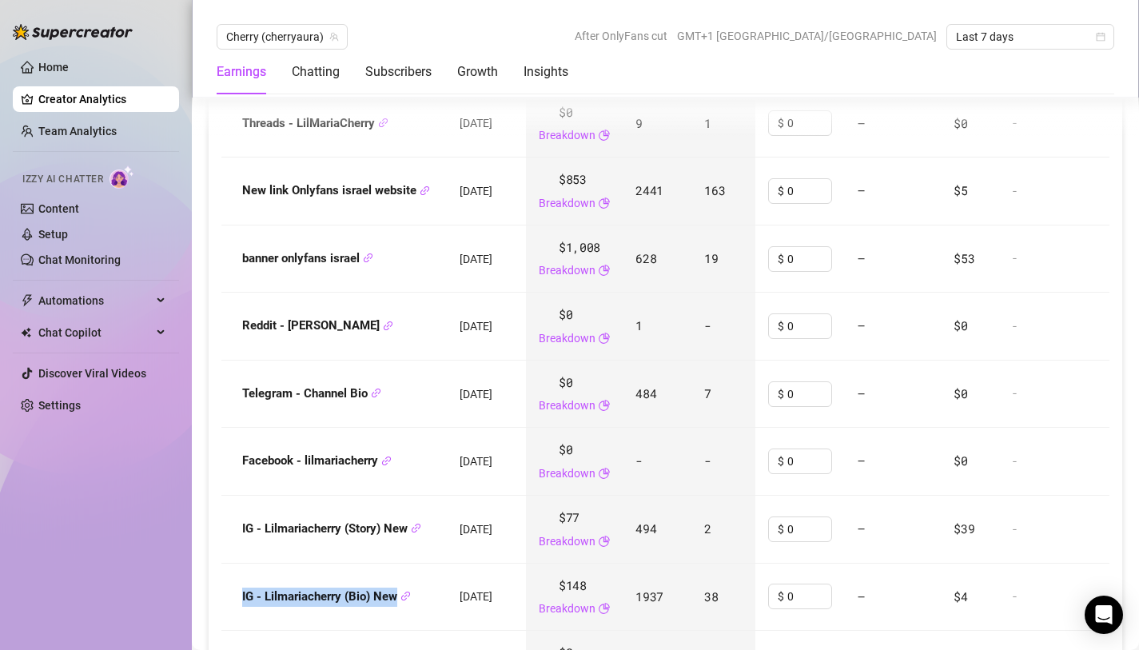
drag, startPoint x: 234, startPoint y: 594, endPoint x: 398, endPoint y: 602, distance: 164.0
click at [398, 602] on div "IG - Lilmariacherry (Bio) New" at bounding box center [334, 596] width 200 height 19
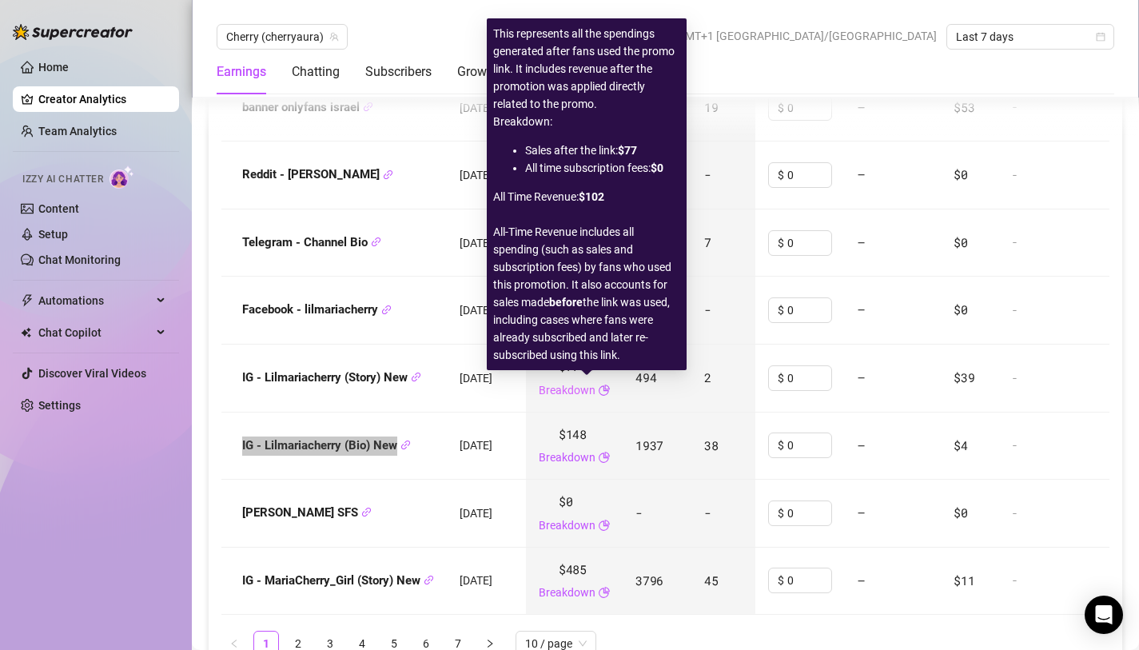
scroll to position [2251, 0]
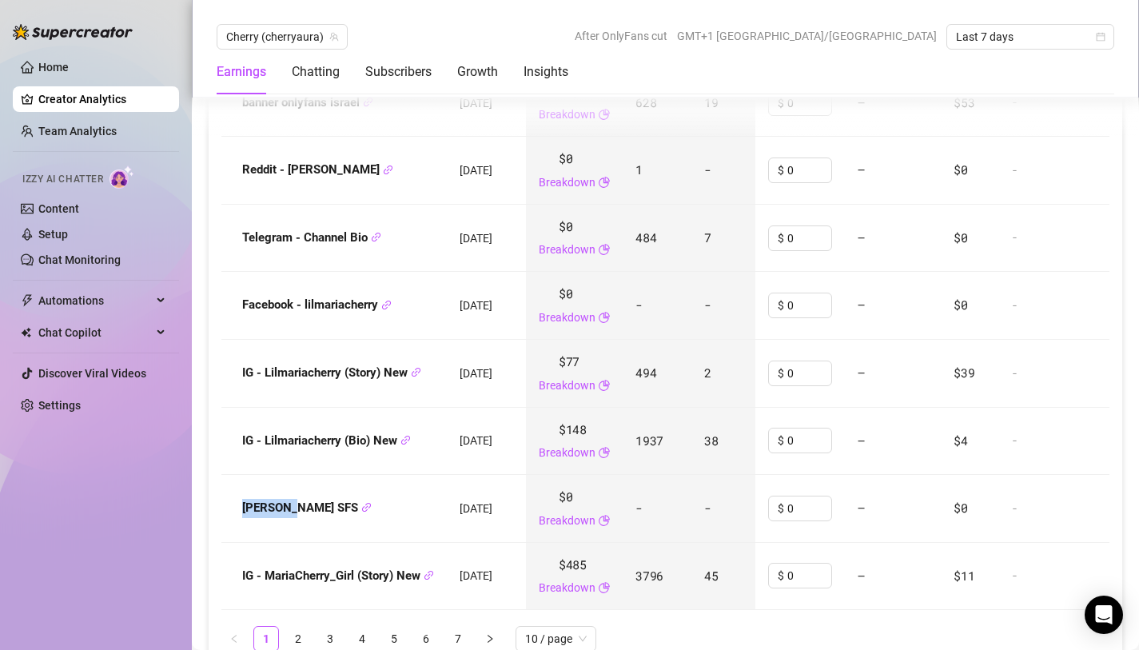
drag, startPoint x: 233, startPoint y: 511, endPoint x: 293, endPoint y: 517, distance: 60.2
click at [293, 516] on td "[PERSON_NAME] SFS" at bounding box center [333, 509] width 225 height 68
drag, startPoint x: 234, startPoint y: 580, endPoint x: 424, endPoint y: 583, distance: 189.4
click at [424, 583] on div "IG - MariaCherry_Girl (Story) New" at bounding box center [334, 576] width 200 height 19
drag, startPoint x: 646, startPoint y: 577, endPoint x: 683, endPoint y: 581, distance: 37.0
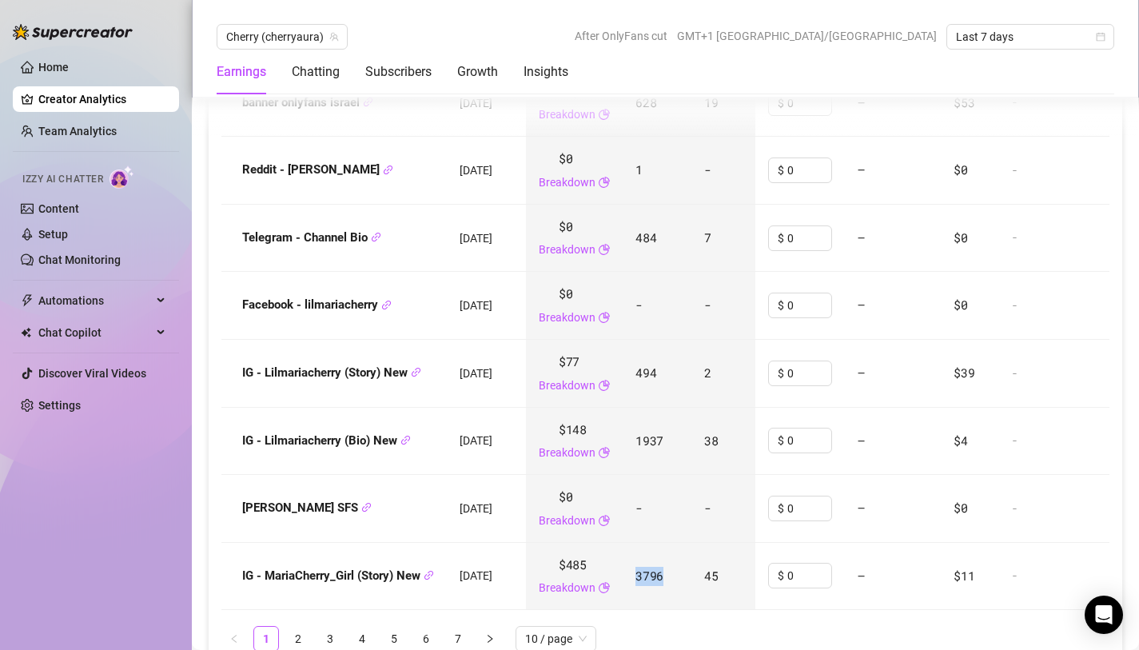
click at [683, 581] on td "3796" at bounding box center [656, 577] width 69 height 68
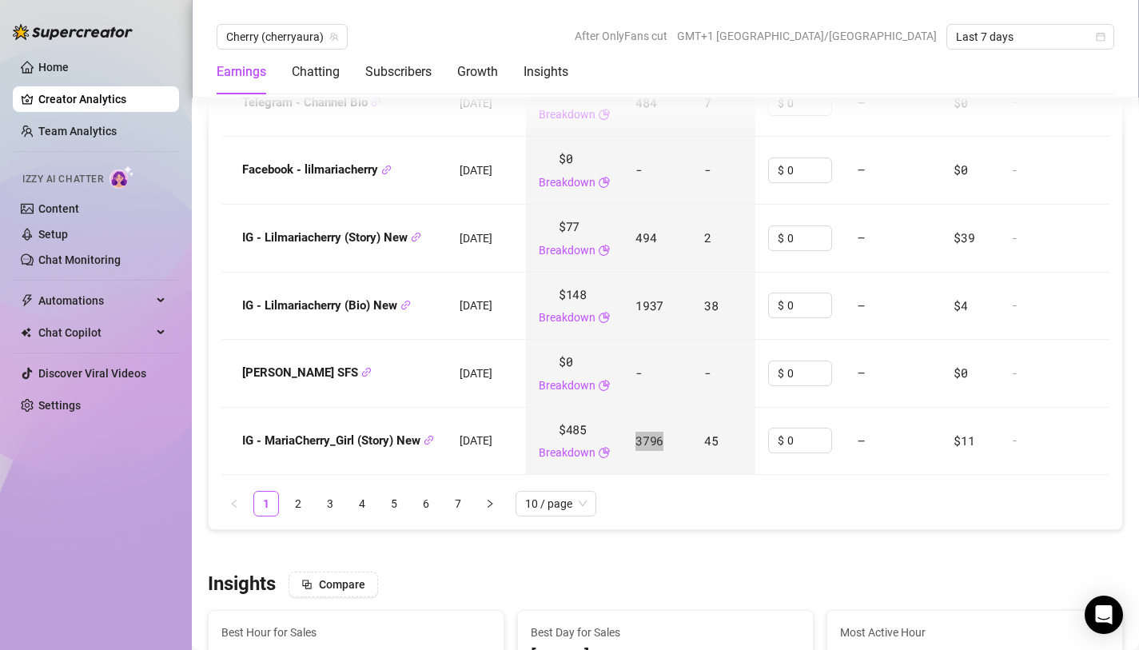
scroll to position [2388, 0]
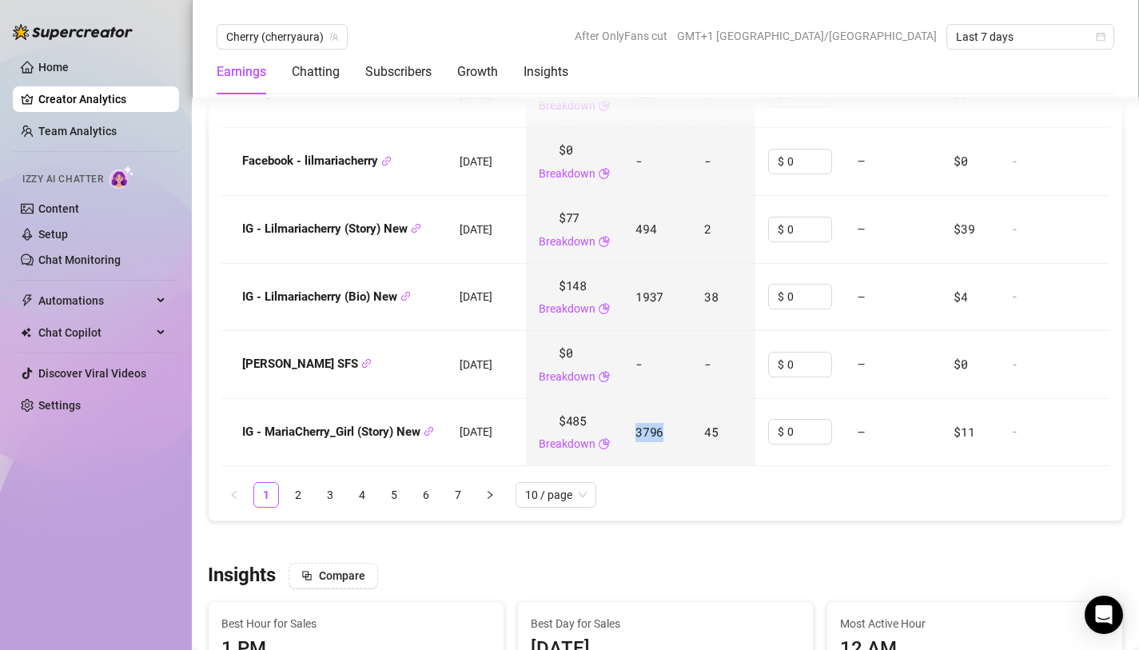
click at [296, 507] on link "2" at bounding box center [298, 495] width 24 height 24
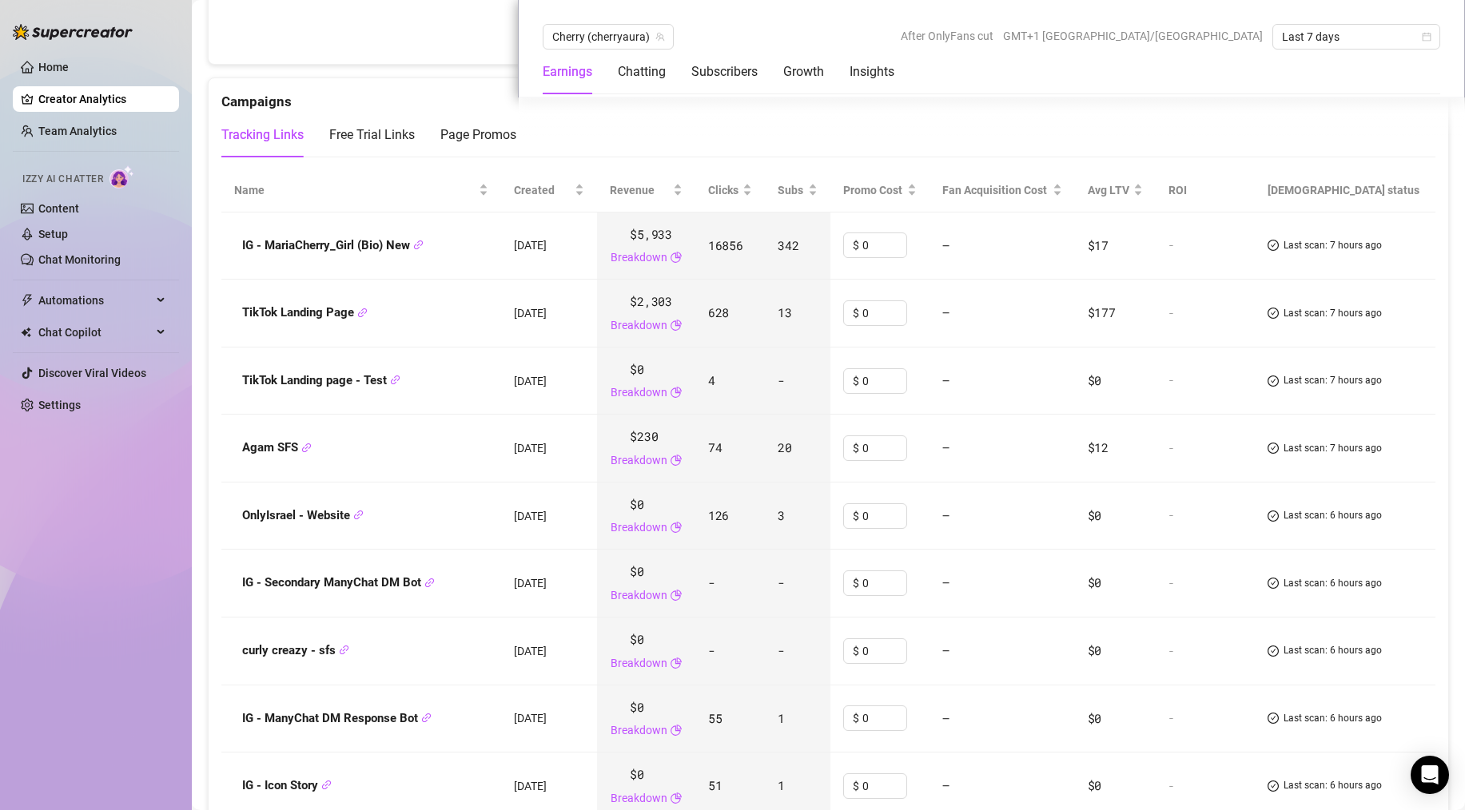
scroll to position [1962, 0]
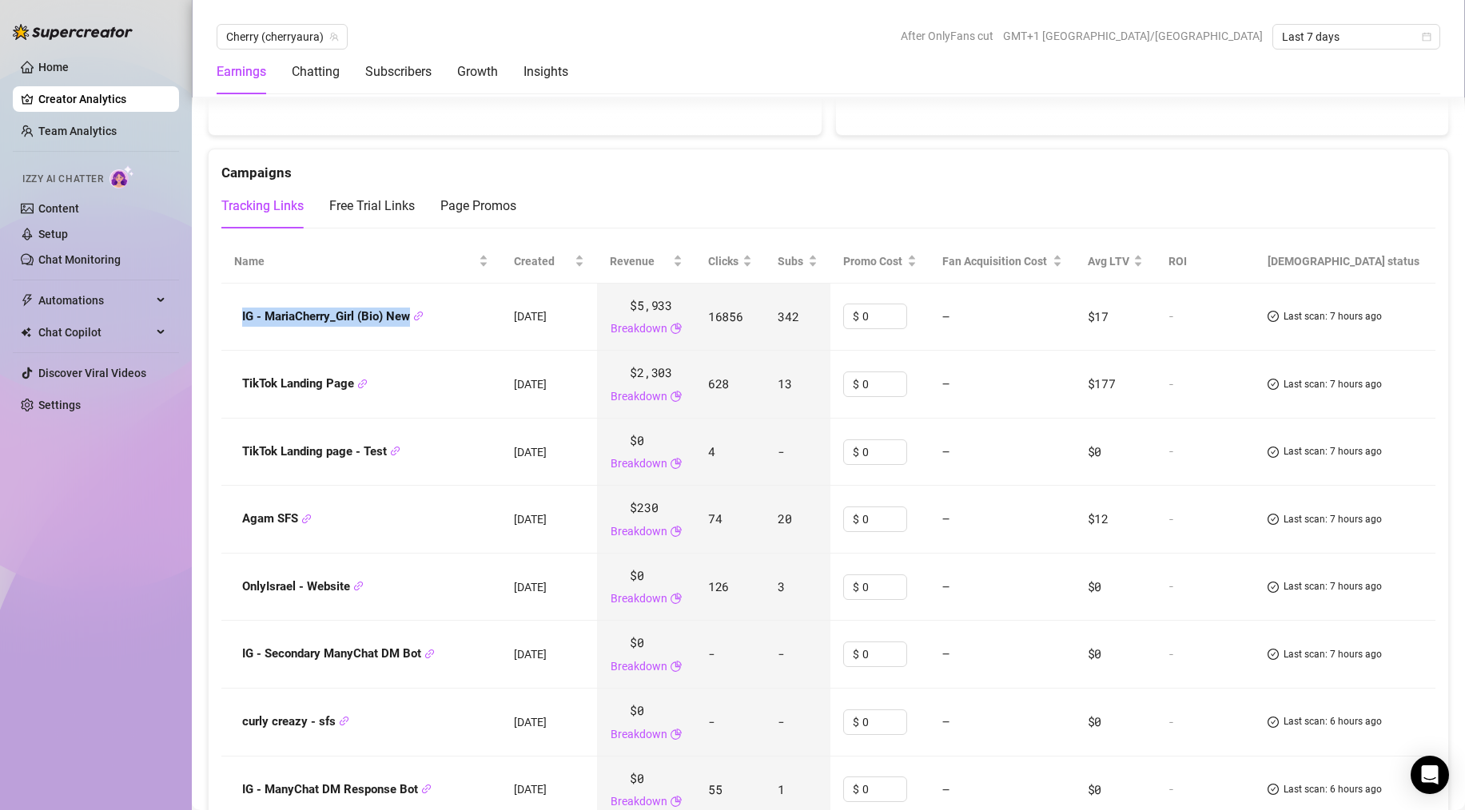
drag, startPoint x: 237, startPoint y: 316, endPoint x: 252, endPoint y: 327, distance: 18.9
click at [252, 327] on td "IG - MariaCherry_Girl (Bio) New" at bounding box center [361, 318] width 280 height 68
drag, startPoint x: 245, startPoint y: 388, endPoint x: 352, endPoint y: 392, distance: 108.0
click at [352, 392] on span "TikTok Landing Page" at bounding box center [304, 384] width 125 height 19
click at [228, 452] on td "TikTok Landing page - Test" at bounding box center [361, 453] width 280 height 68
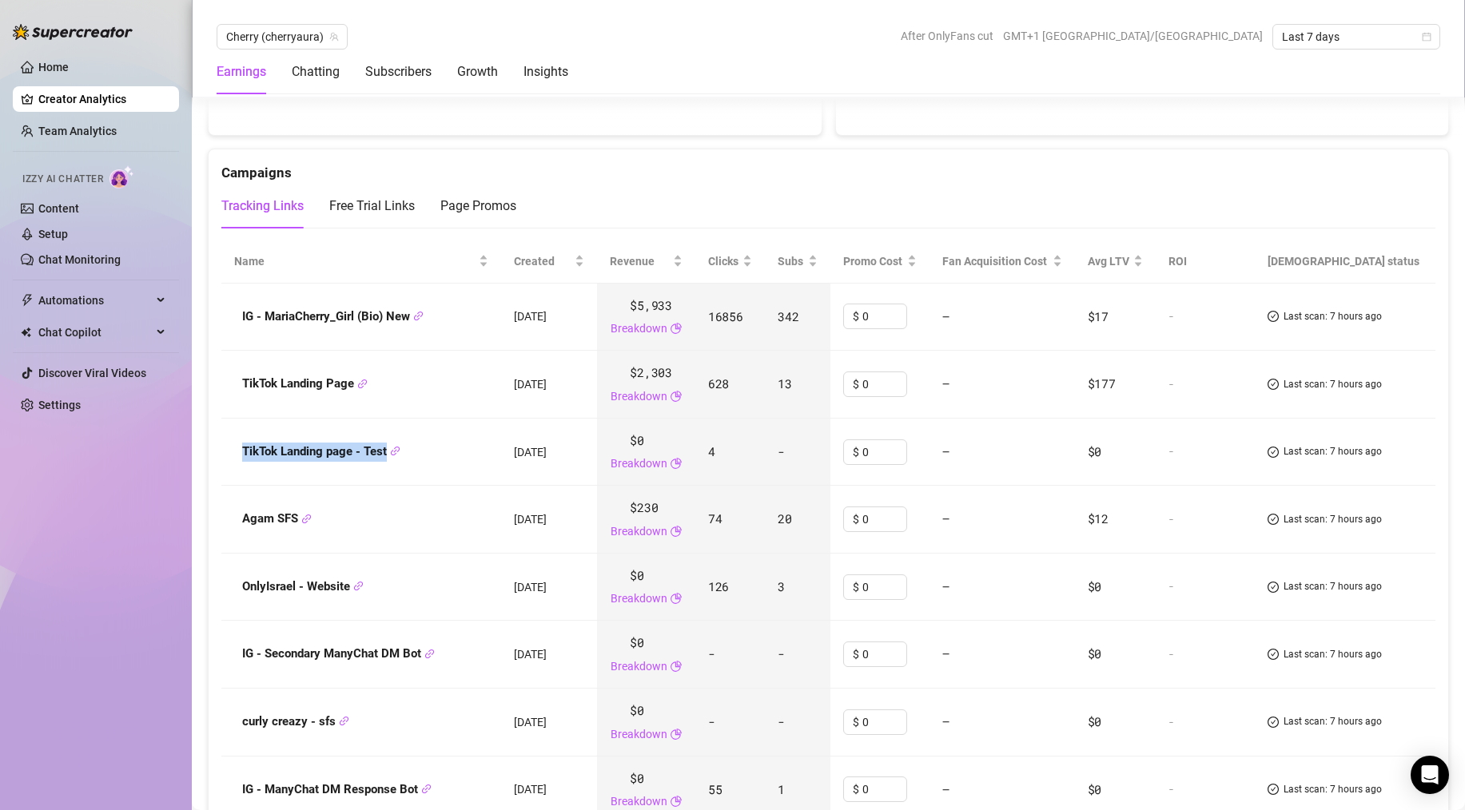
drag, startPoint x: 237, startPoint y: 453, endPoint x: 388, endPoint y: 459, distance: 151.9
click at [388, 459] on div "TikTok Landing page - Test" at bounding box center [361, 452] width 254 height 19
click at [237, 519] on div "Agam SFS" at bounding box center [361, 519] width 254 height 19
drag, startPoint x: 241, startPoint y: 518, endPoint x: 295, endPoint y: 524, distance: 53.9
click at [295, 524] on strong "Agam SFS" at bounding box center [277, 518] width 70 height 14
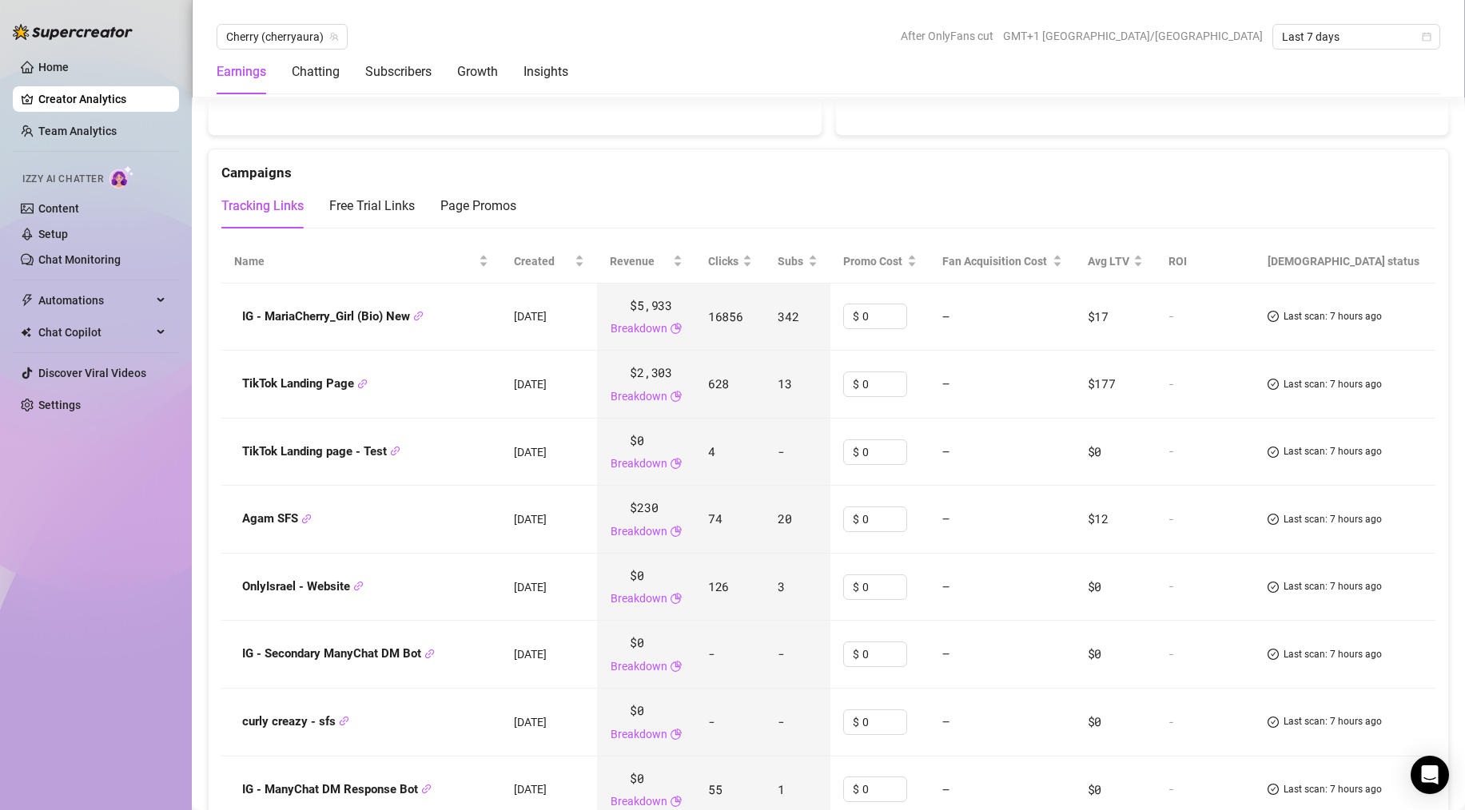
click at [232, 591] on td "OnlyIsrael - Website" at bounding box center [361, 588] width 280 height 68
drag, startPoint x: 241, startPoint y: 588, endPoint x: 348, endPoint y: 593, distance: 107.2
click at [348, 593] on strong "OnlyIsrael - Website" at bounding box center [302, 586] width 121 height 14
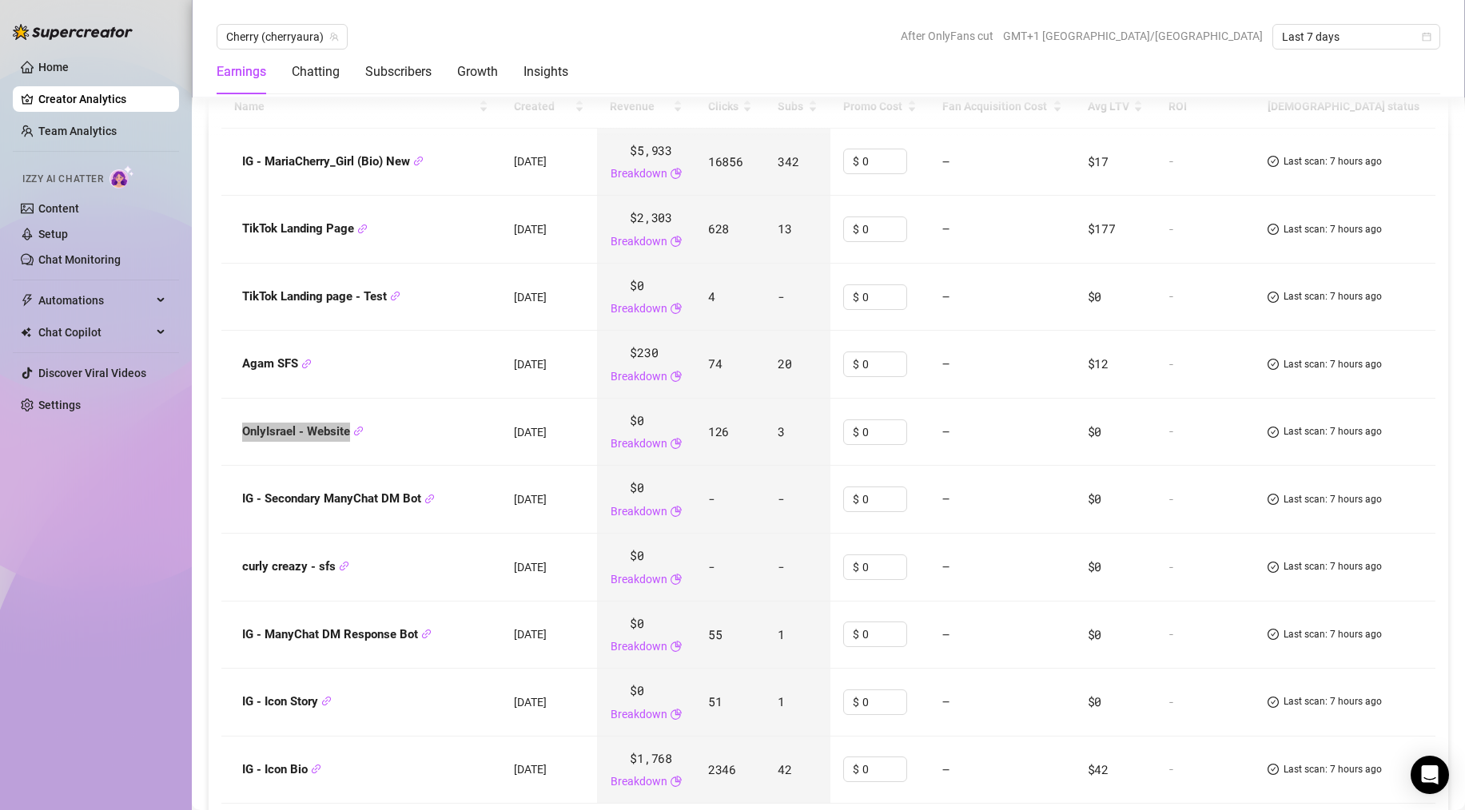
scroll to position [2148, 0]
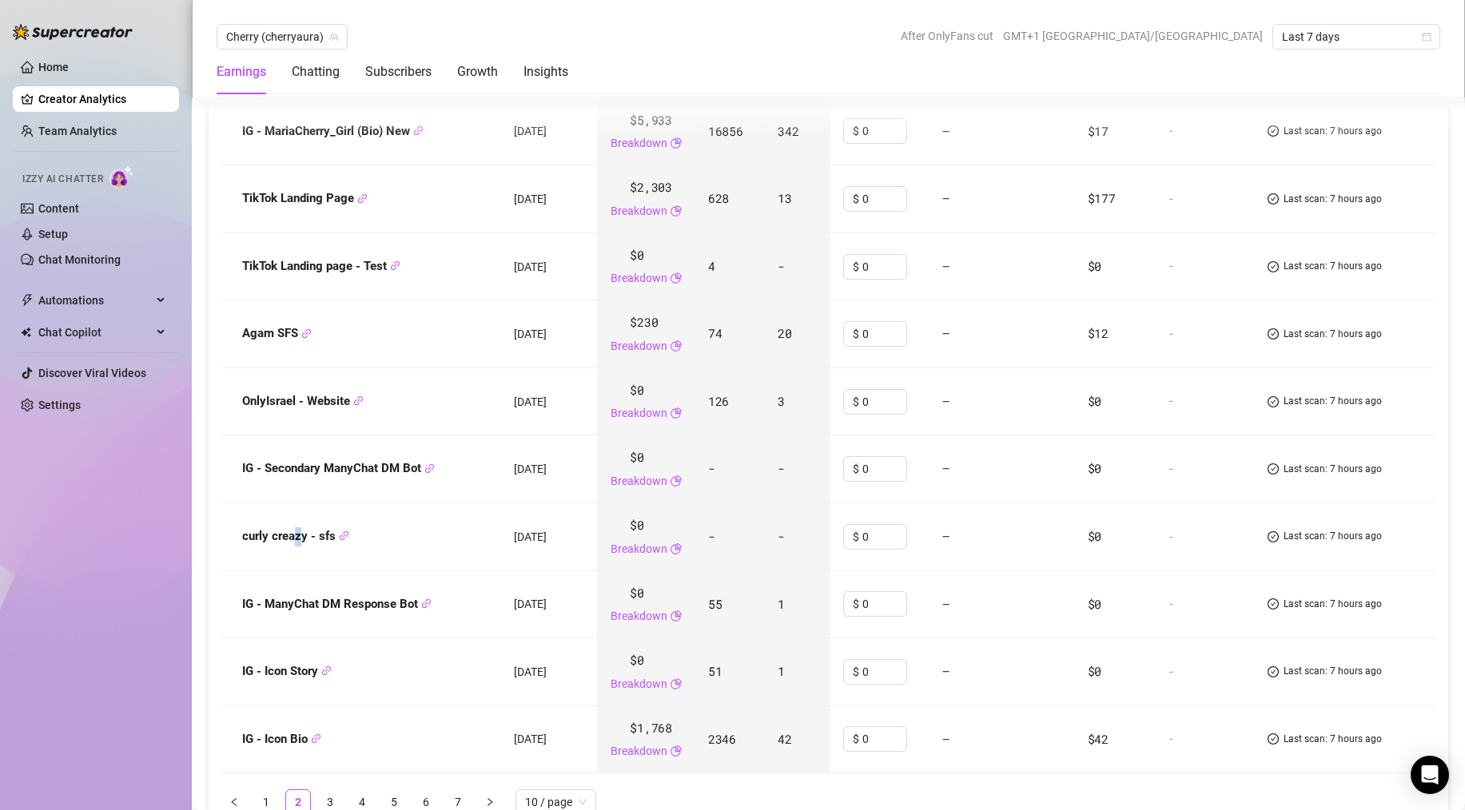
click at [297, 542] on strong "curly creazy - sfs" at bounding box center [295, 536] width 107 height 14
click at [231, 532] on td "curly creazy - sfs" at bounding box center [361, 537] width 280 height 68
drag, startPoint x: 242, startPoint y: 541, endPoint x: 336, endPoint y: 542, distance: 93.5
click at [336, 542] on strong "curly creazy - sfs" at bounding box center [295, 536] width 107 height 14
click at [237, 608] on div "IG - ManyChat DM Response Bot" at bounding box center [361, 604] width 254 height 19
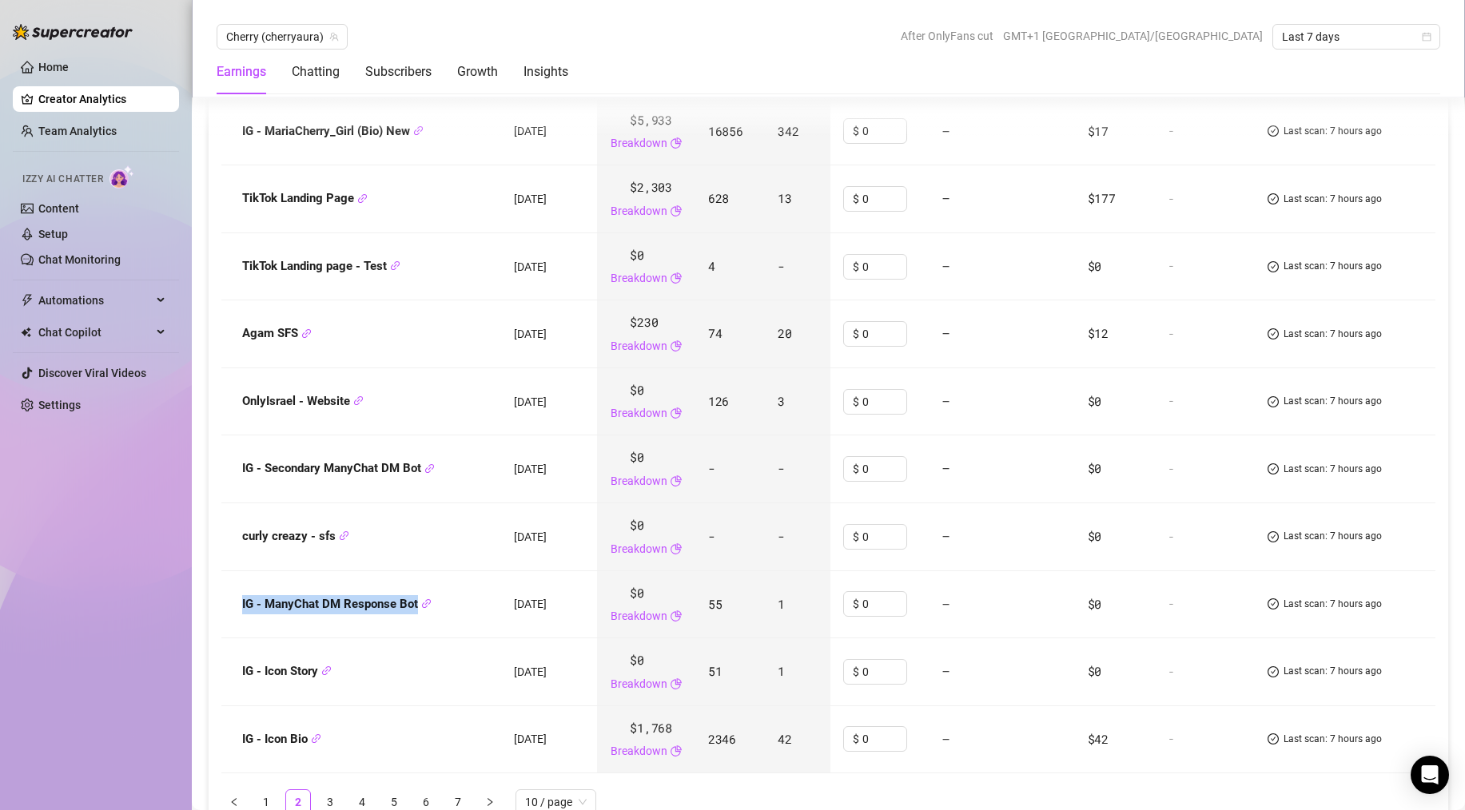
drag, startPoint x: 243, startPoint y: 603, endPoint x: 422, endPoint y: 616, distance: 179.4
click at [422, 616] on td "IG - ManyChat DM Response Bot" at bounding box center [361, 605] width 280 height 68
click at [229, 649] on td "IG - Icon Story" at bounding box center [361, 672] width 280 height 68
drag, startPoint x: 233, startPoint y: 670, endPoint x: 320, endPoint y: 679, distance: 86.8
click at [320, 649] on div "IG - Icon Story" at bounding box center [361, 671] width 254 height 19
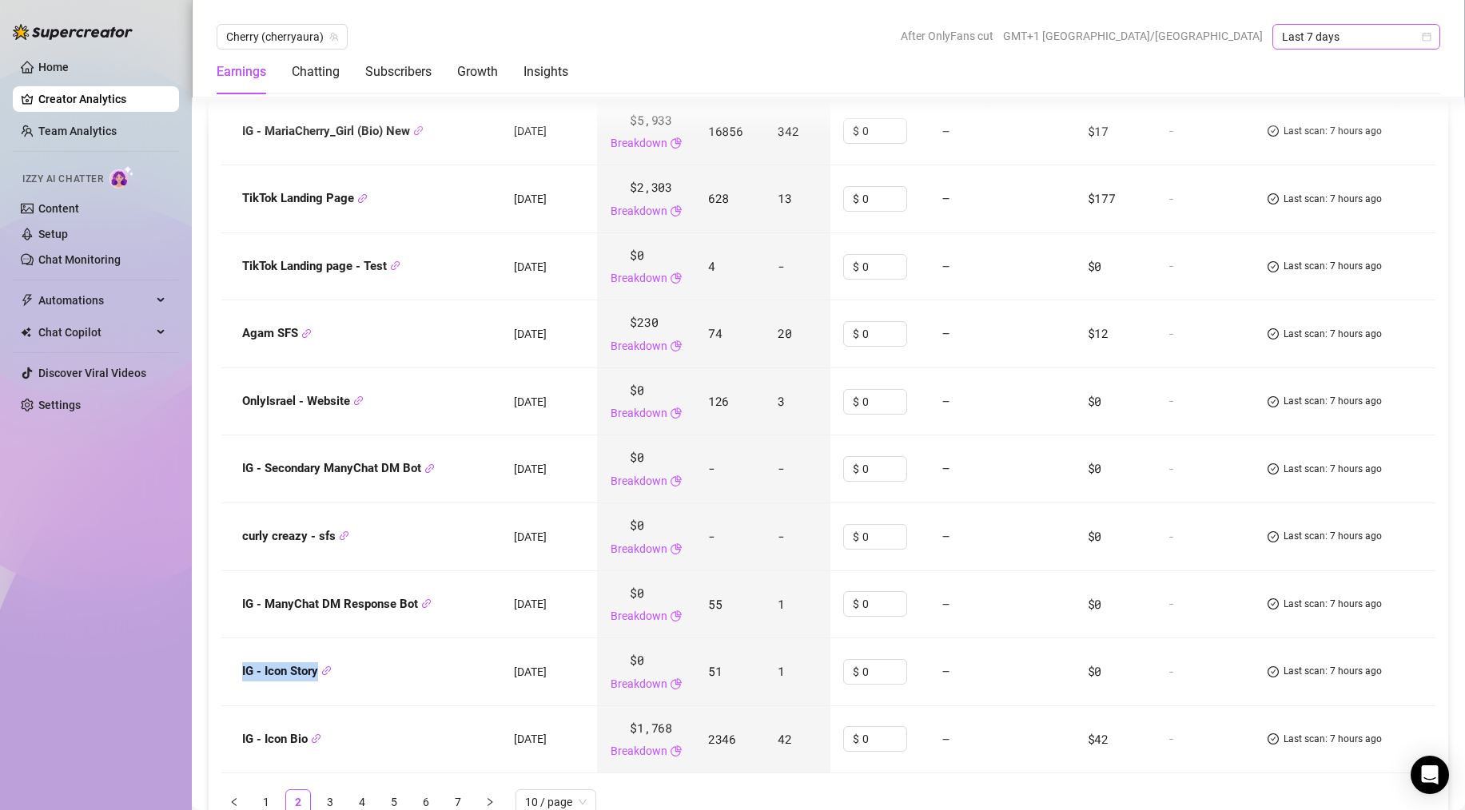
click at [1138, 41] on span "Last 7 days" at bounding box center [1356, 37] width 149 height 24
click at [1138, 35] on span "Last 7 days" at bounding box center [1356, 37] width 149 height 24
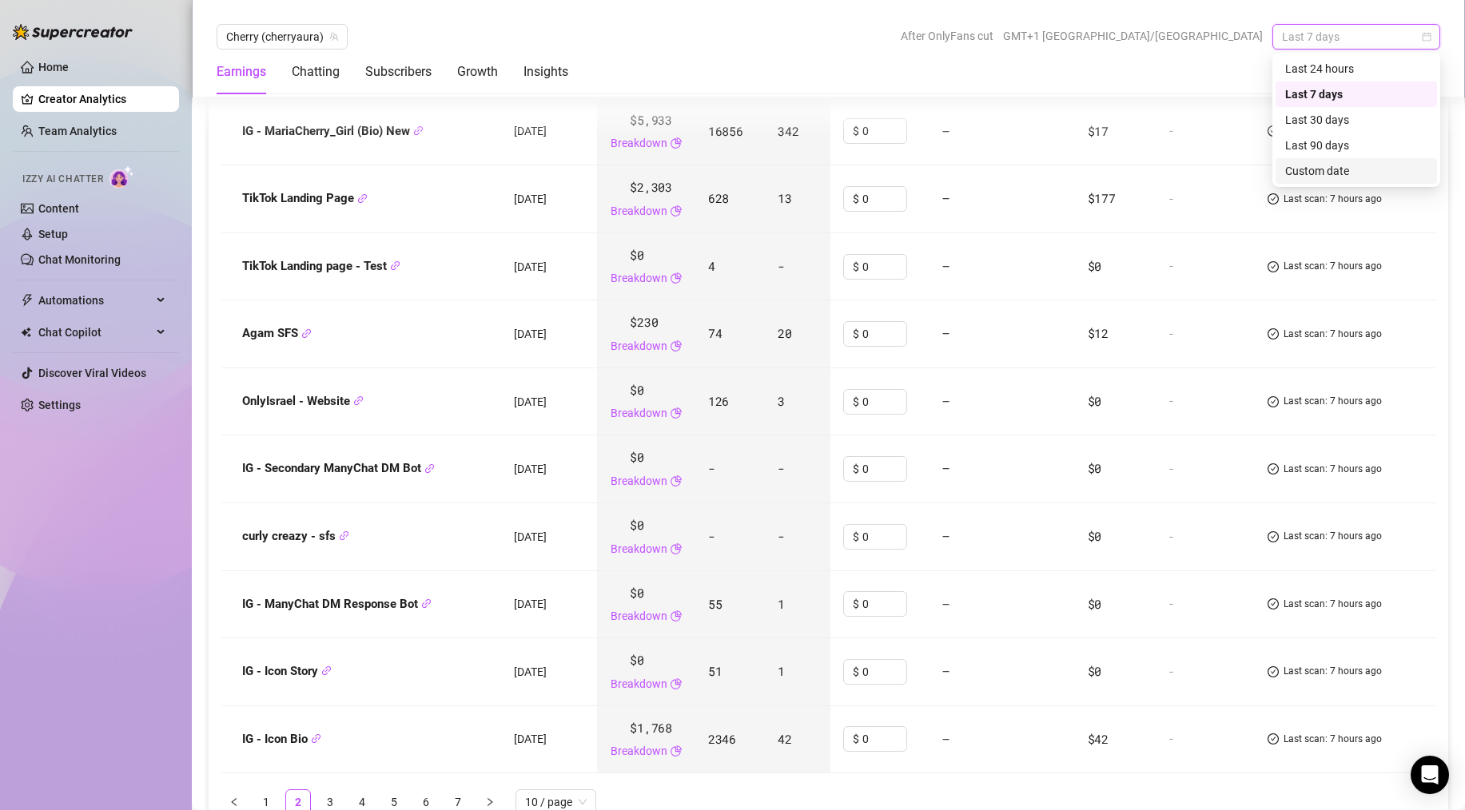
click at [1138, 169] on div "Custom date" at bounding box center [1356, 171] width 142 height 18
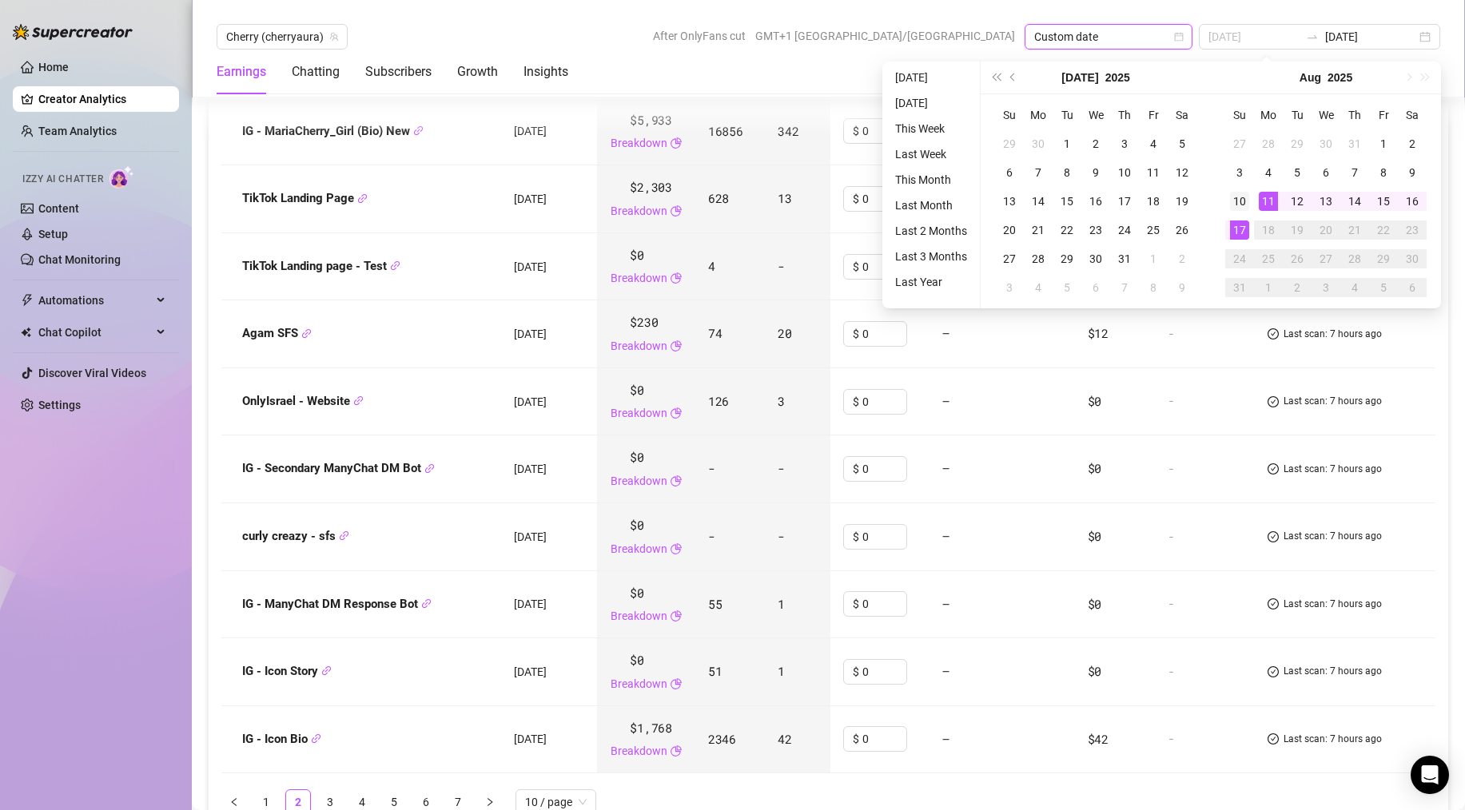
type input "[DATE]"
click at [1138, 200] on td "10" at bounding box center [1239, 201] width 29 height 29
click at [1138, 230] on div "17" at bounding box center [1239, 230] width 19 height 19
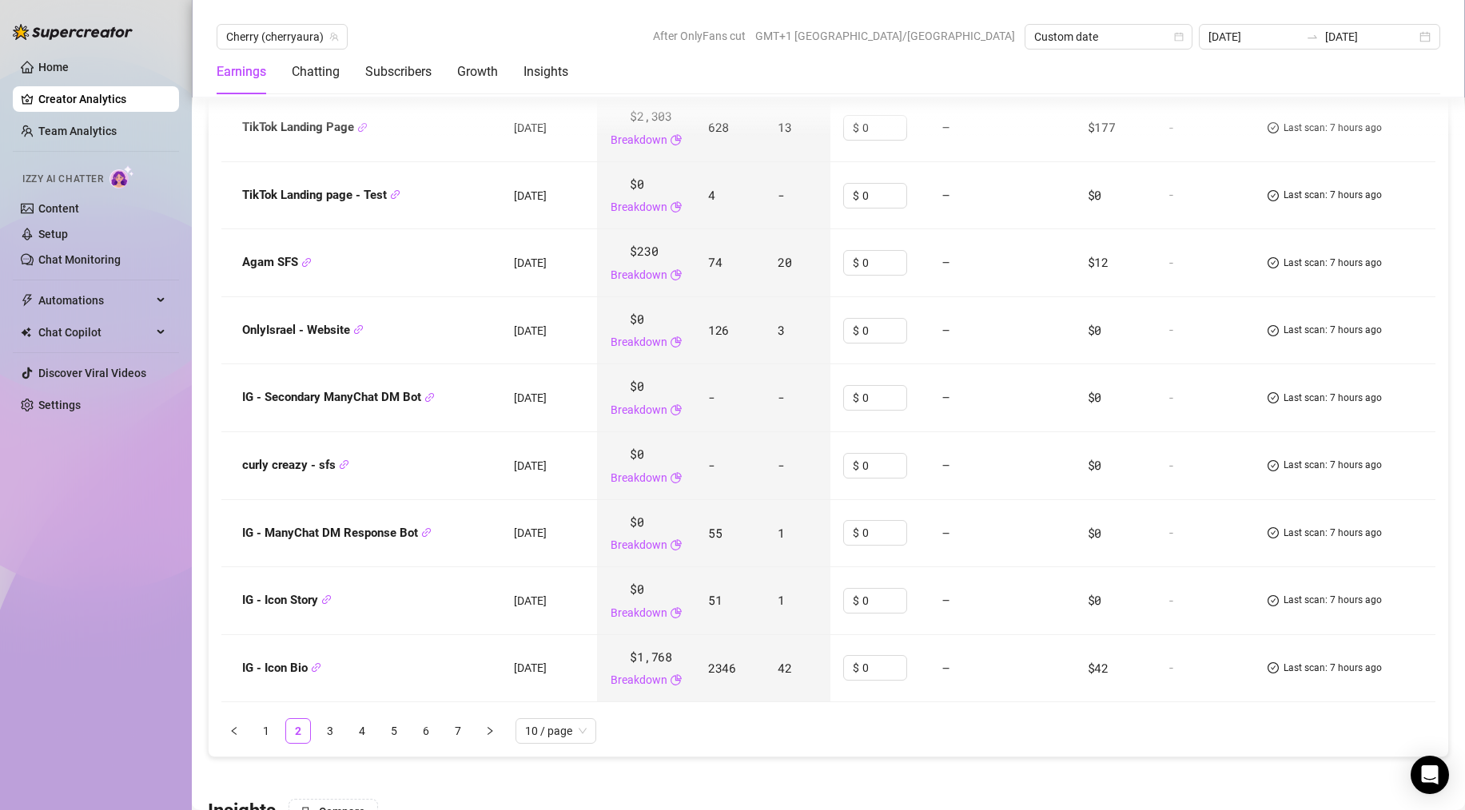
scroll to position [2218, 0]
drag, startPoint x: 240, startPoint y: 598, endPoint x: 320, endPoint y: 605, distance: 80.2
click at [320, 605] on div "IG - Icon Story" at bounding box center [361, 601] width 254 height 19
click at [243, 649] on strong "IG - Icon Bio" at bounding box center [281, 669] width 79 height 14
drag, startPoint x: 237, startPoint y: 672, endPoint x: 310, endPoint y: 686, distance: 74.8
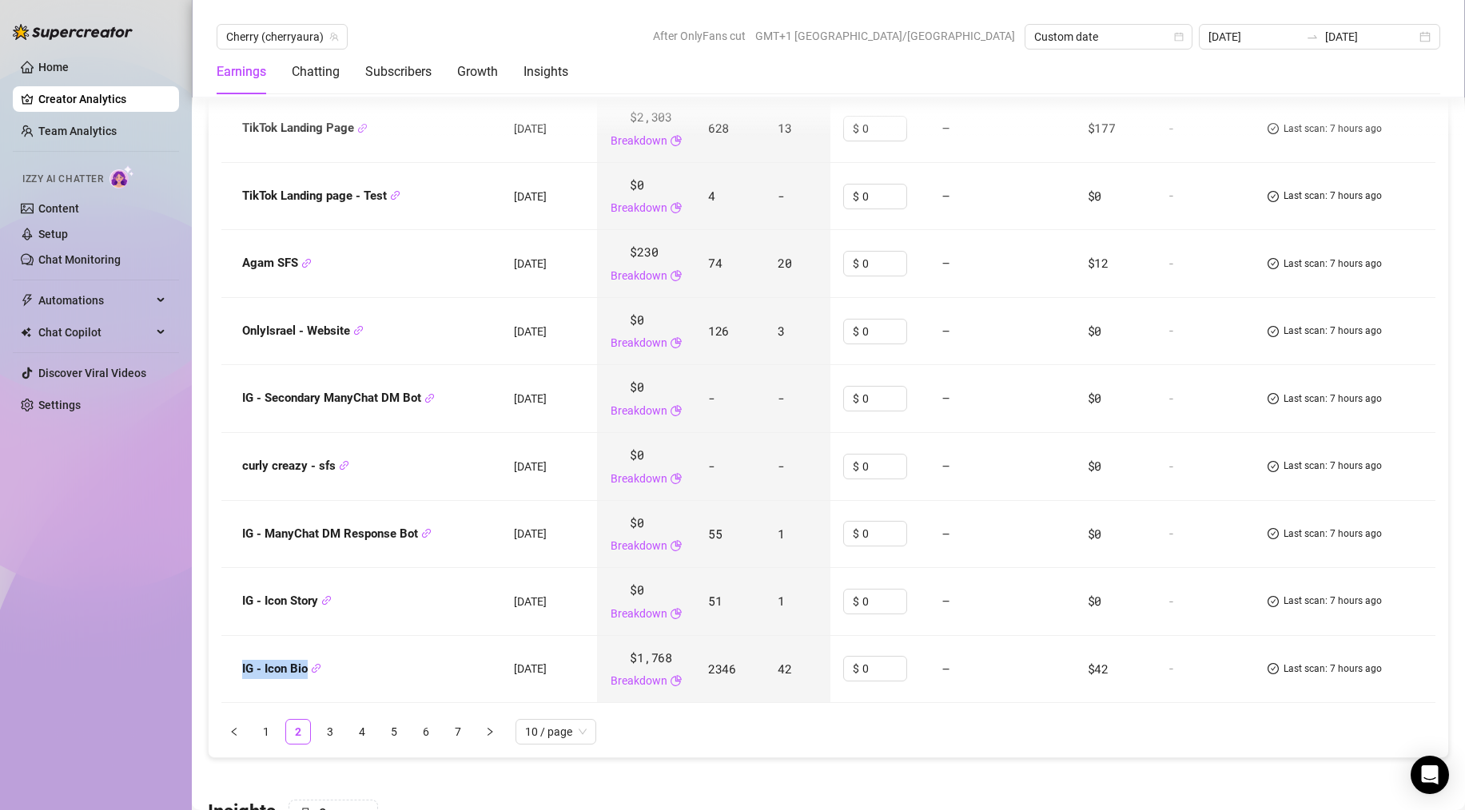
click at [310, 649] on td "IG - Icon Bio" at bounding box center [361, 670] width 280 height 68
click at [330, 649] on link "3" at bounding box center [330, 732] width 24 height 24
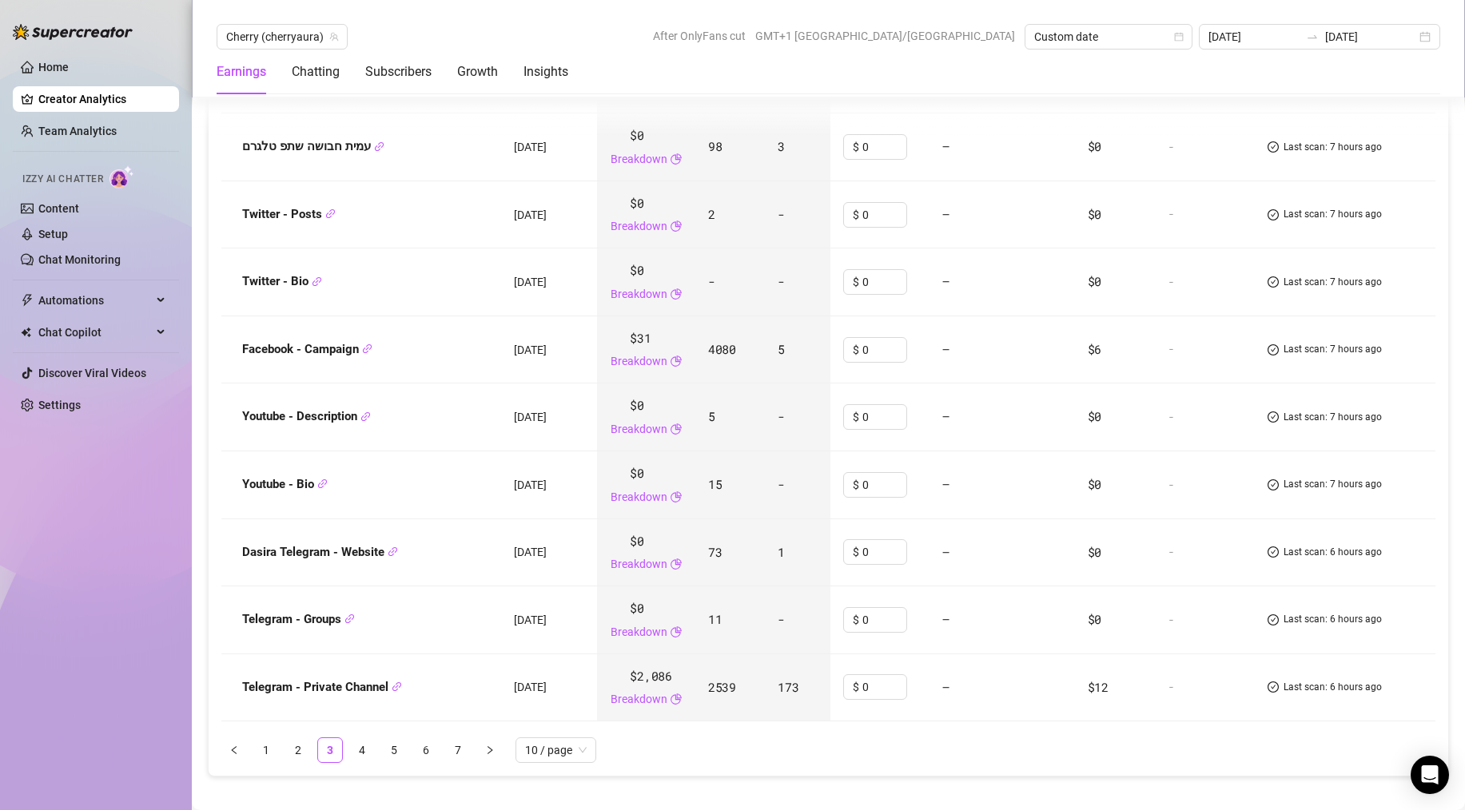
scroll to position [1942, 0]
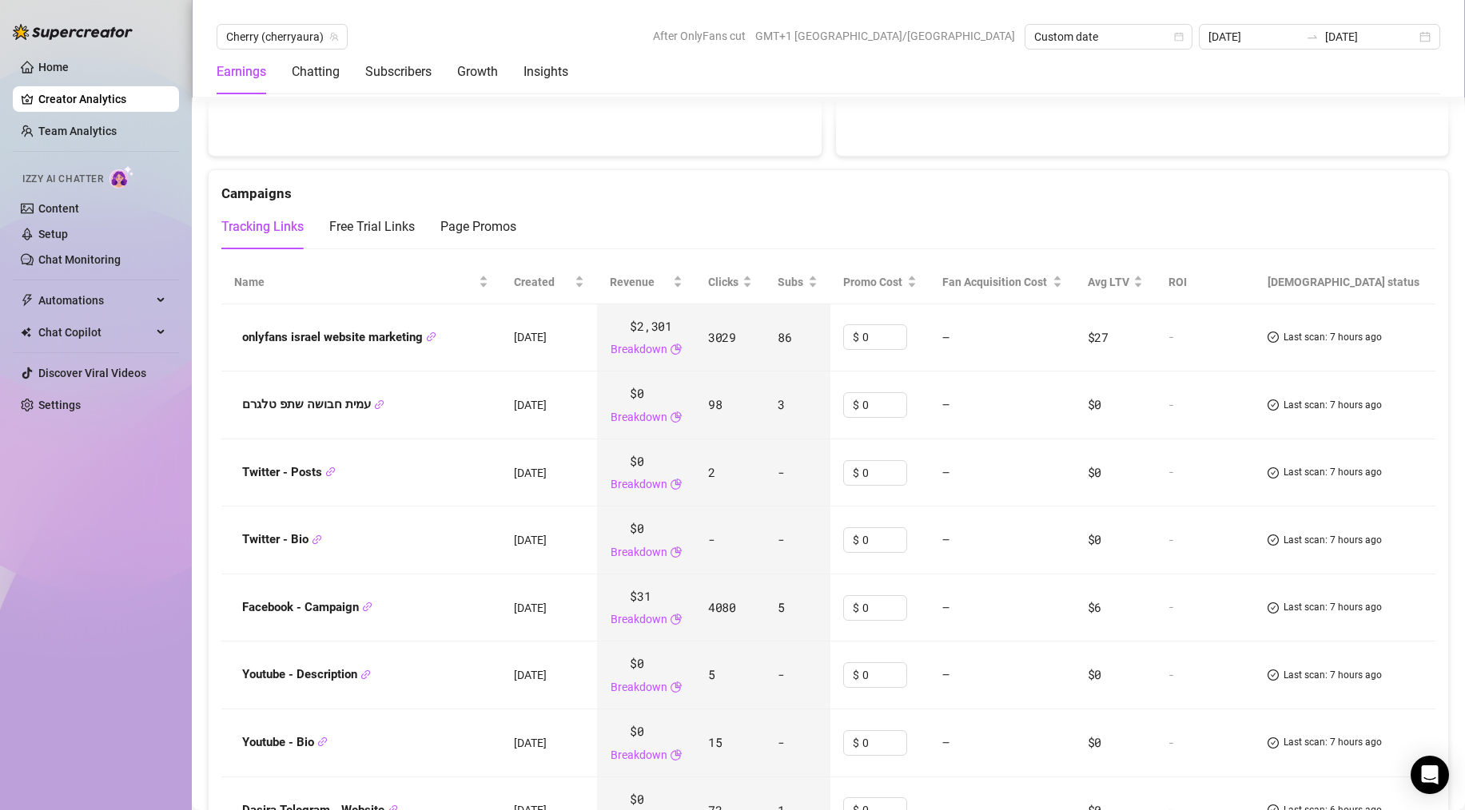
click at [253, 342] on strong "onlyfans israel website marketing" at bounding box center [339, 337] width 194 height 14
drag, startPoint x: 237, startPoint y: 340, endPoint x: 429, endPoint y: 354, distance: 193.1
click at [430, 354] on td "onlyfans israel website marketing" at bounding box center [361, 338] width 280 height 68
